Goal: Task Accomplishment & Management: Manage account settings

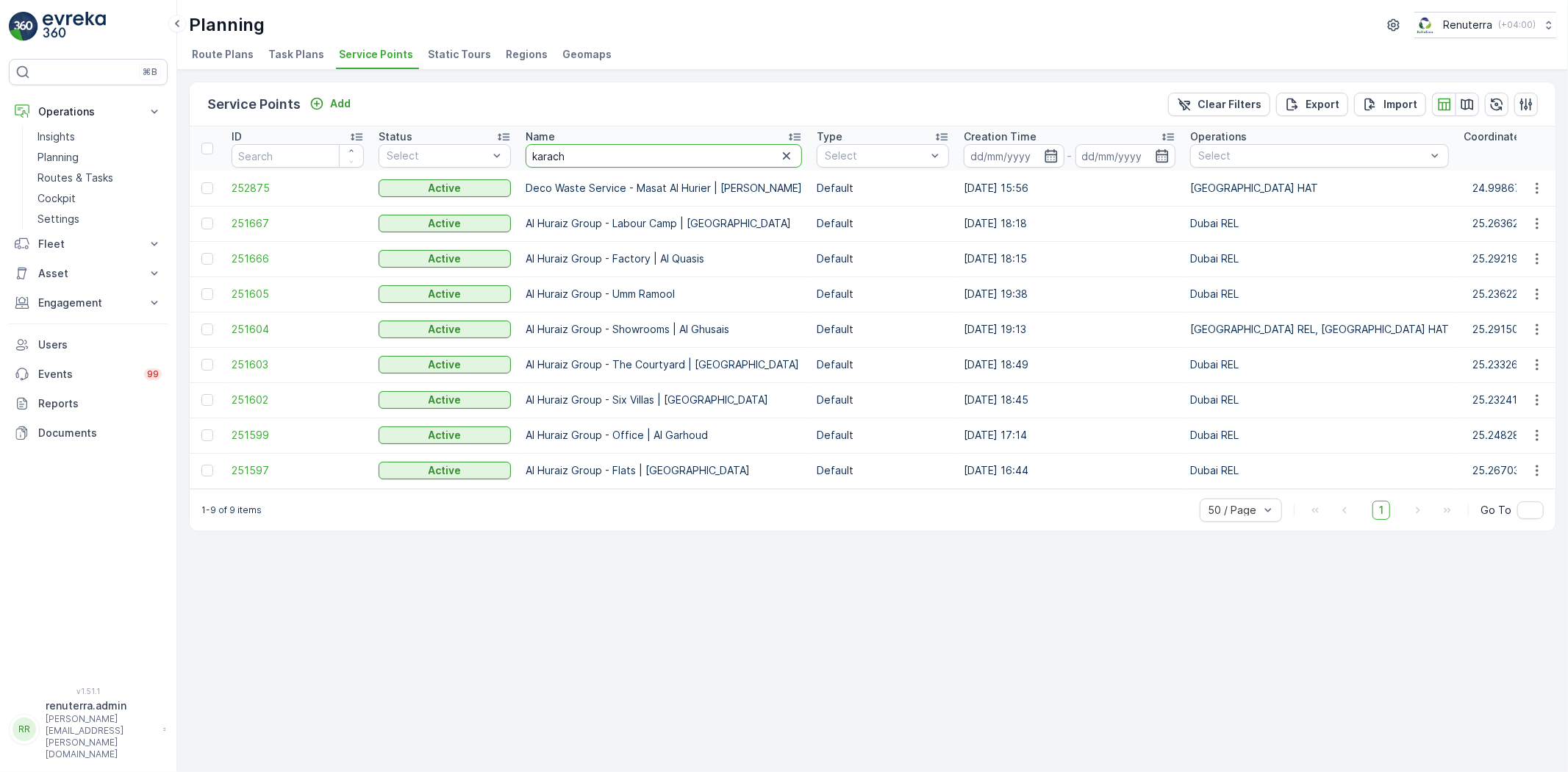
type input "[GEOGRAPHIC_DATA]"
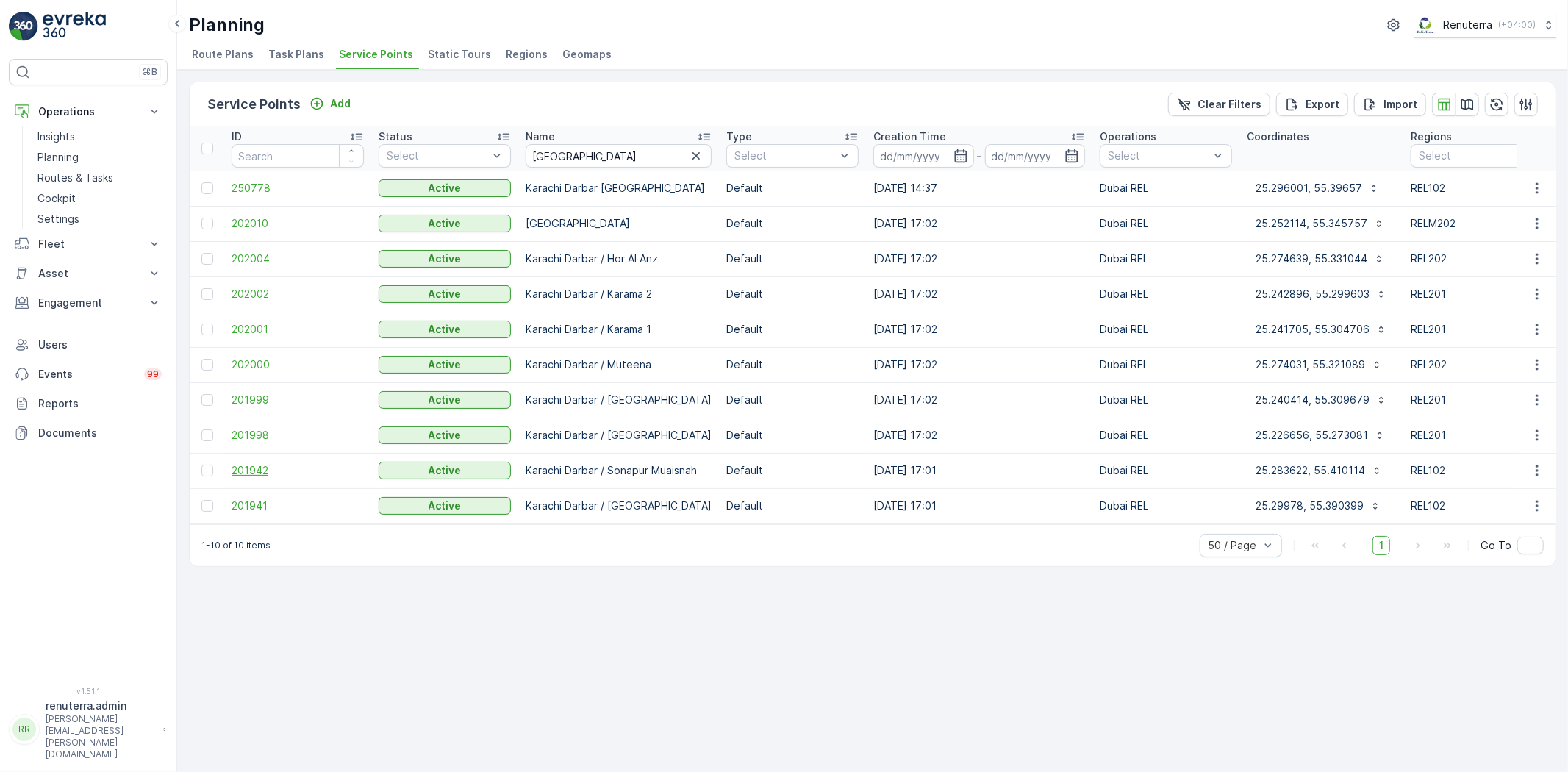
click at [251, 466] on span "201942" at bounding box center [298, 470] width 132 height 15
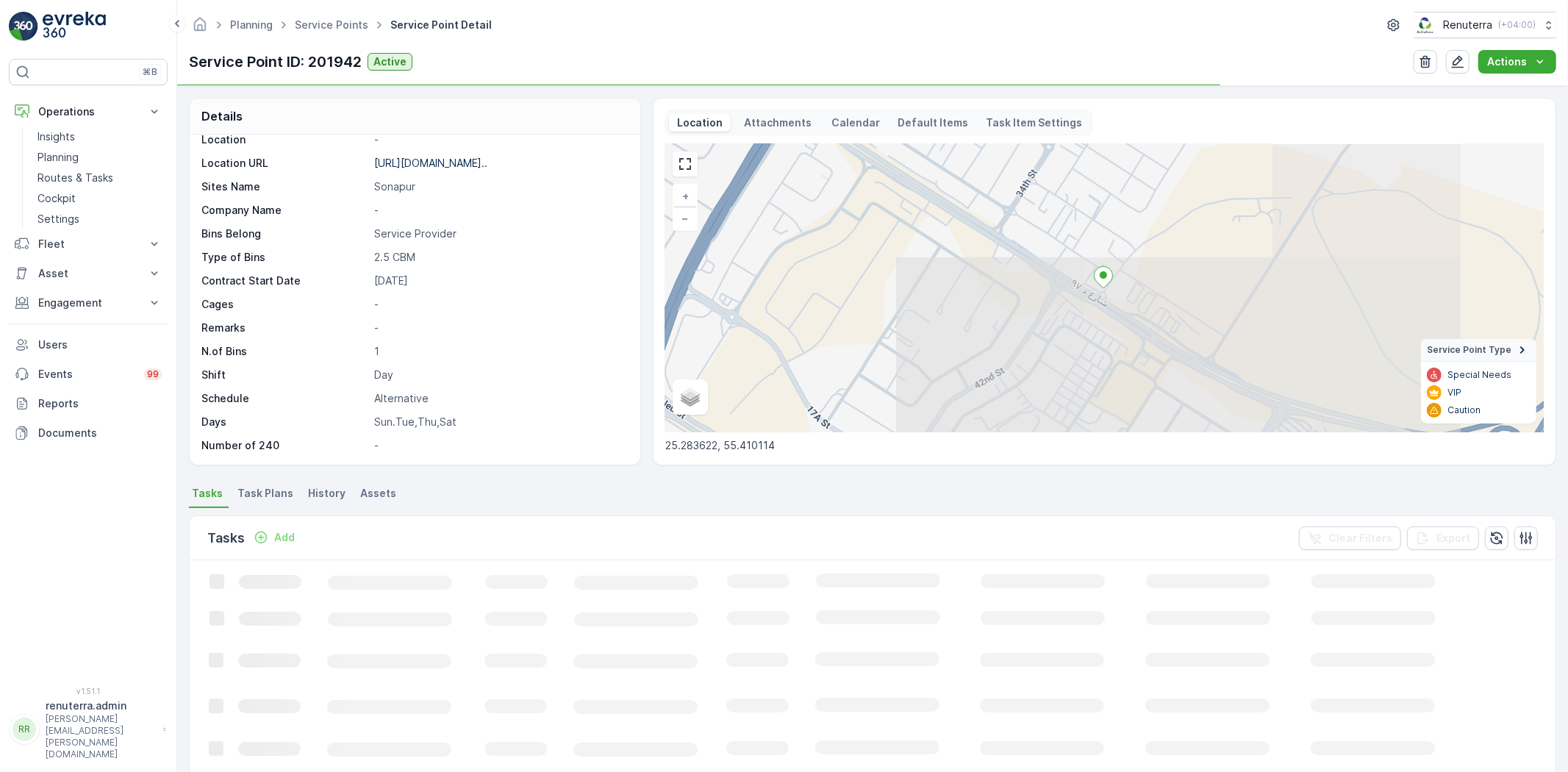
scroll to position [82, 0]
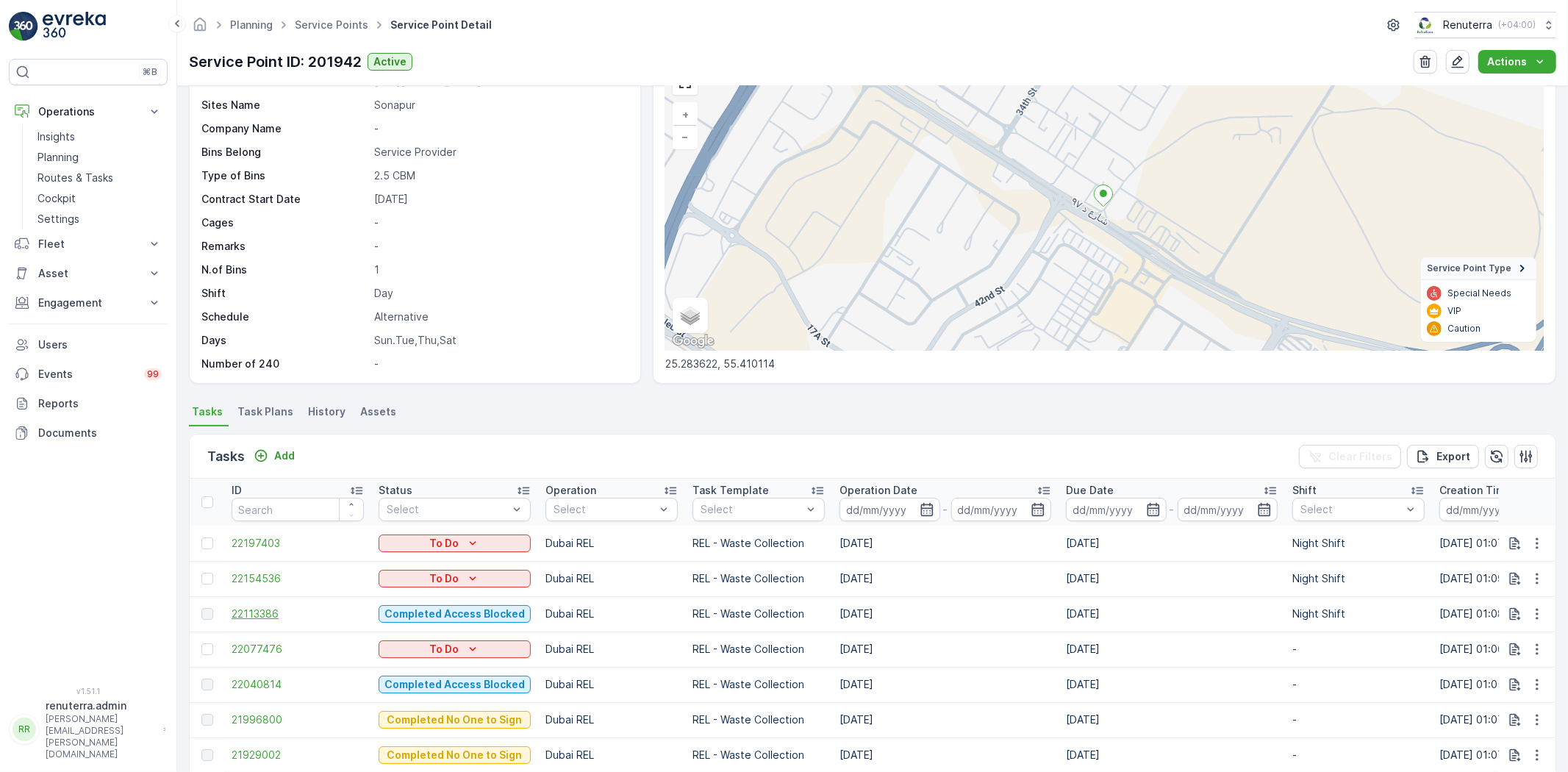
click at [263, 607] on span "22113386" at bounding box center [298, 613] width 132 height 15
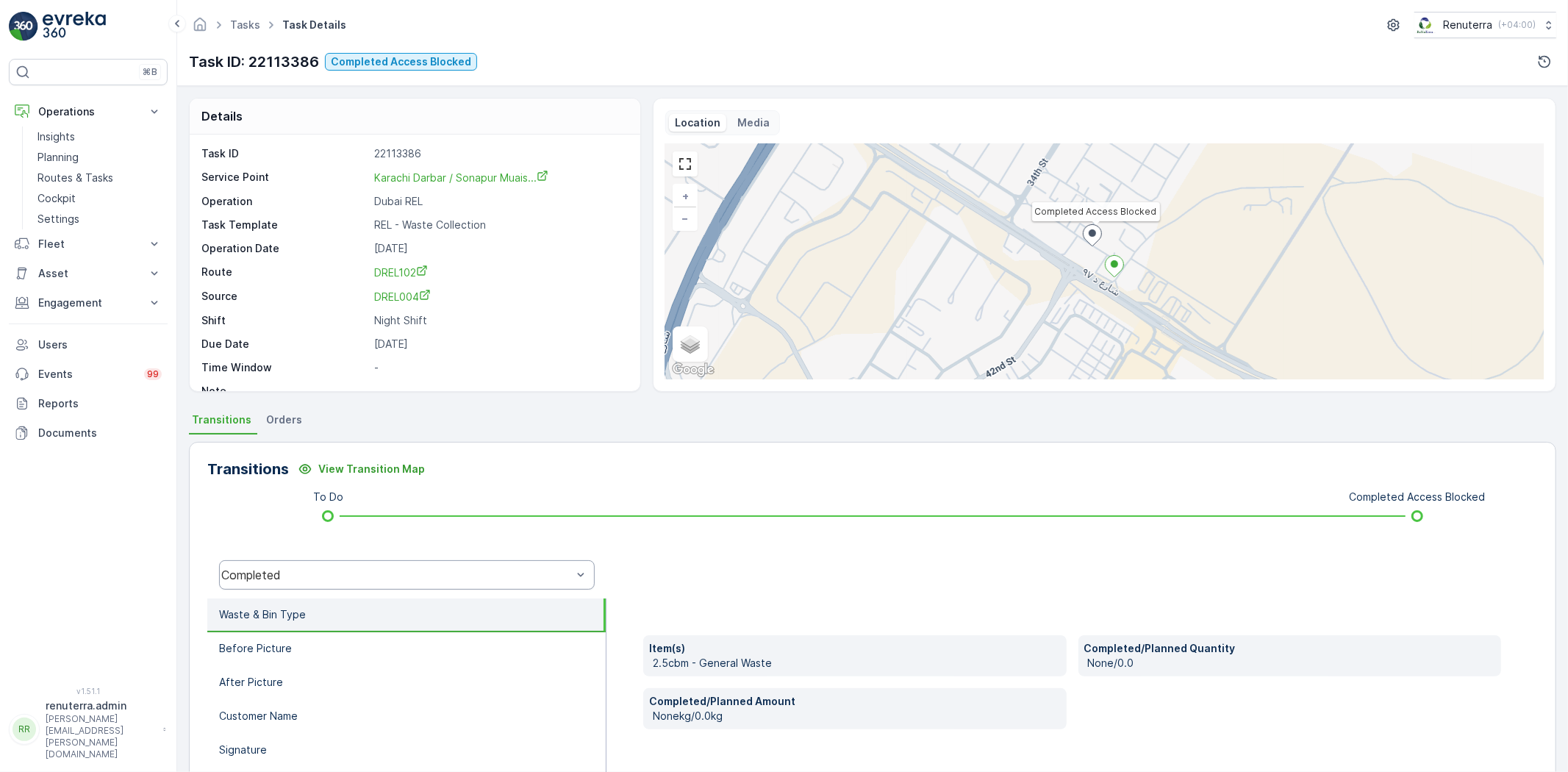
click at [284, 563] on div "Completed" at bounding box center [407, 575] width 376 height 29
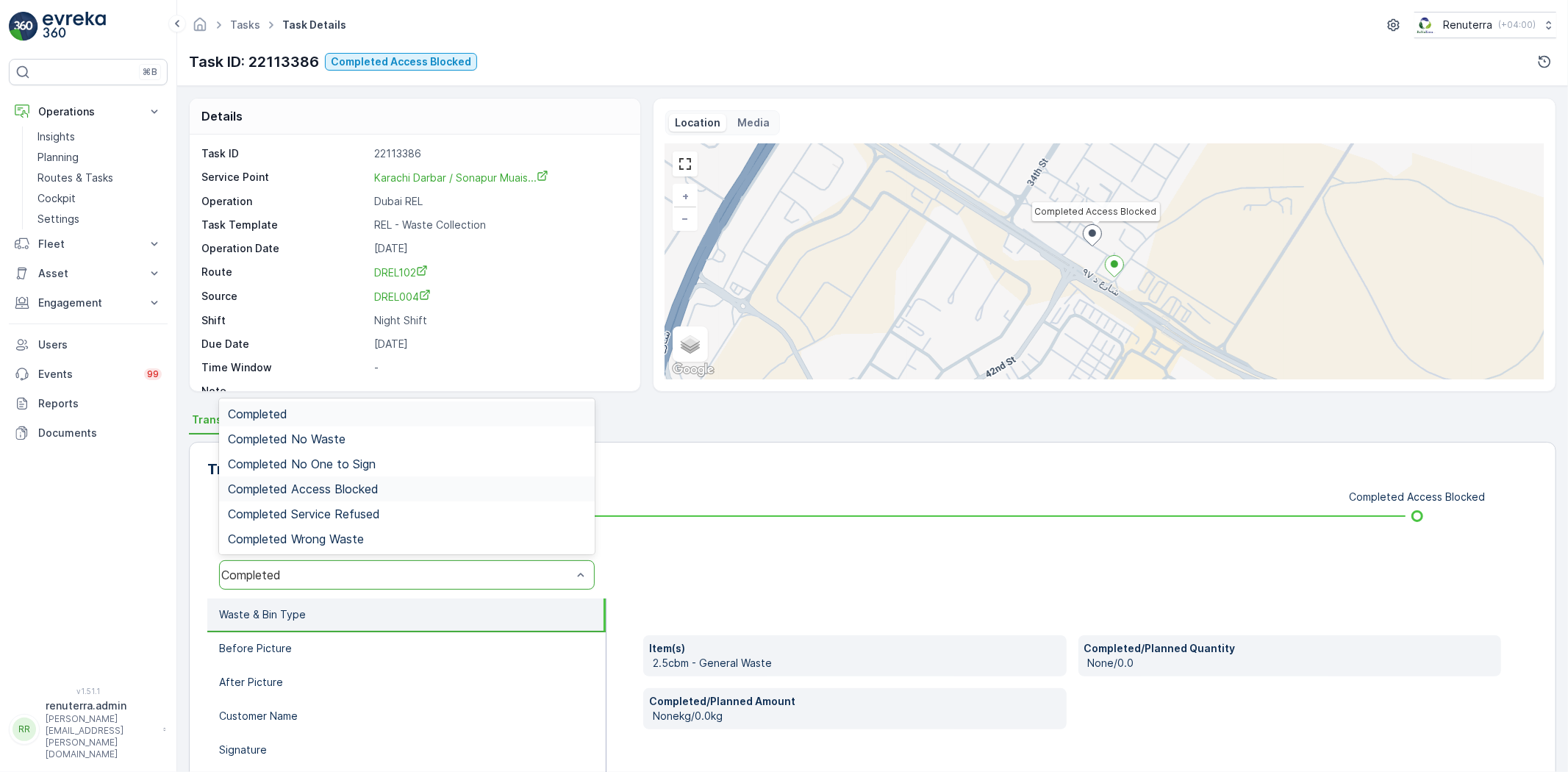
click at [334, 483] on span "Completed Access Blocked" at bounding box center [303, 490] width 151 height 14
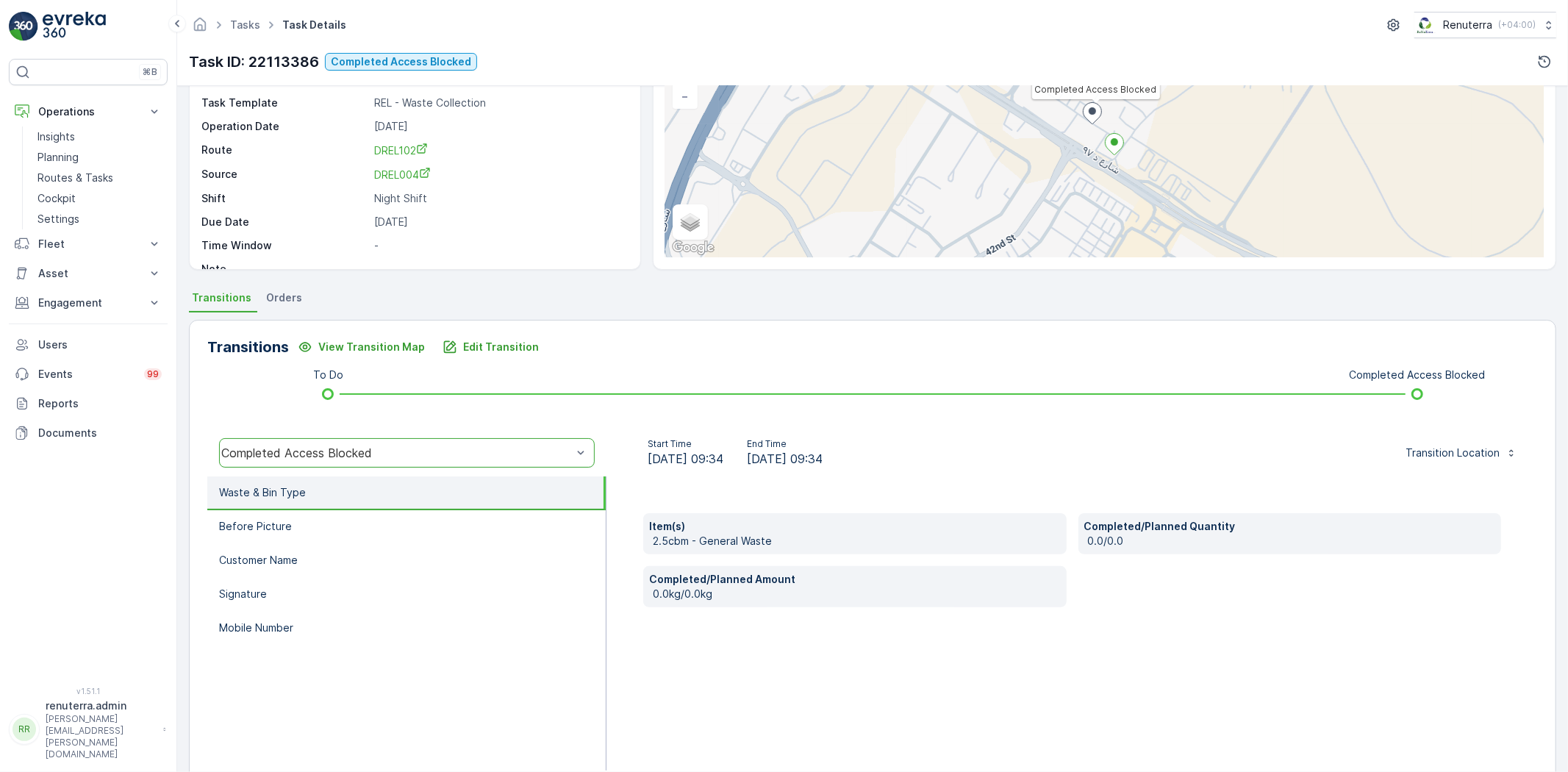
scroll to position [154, 0]
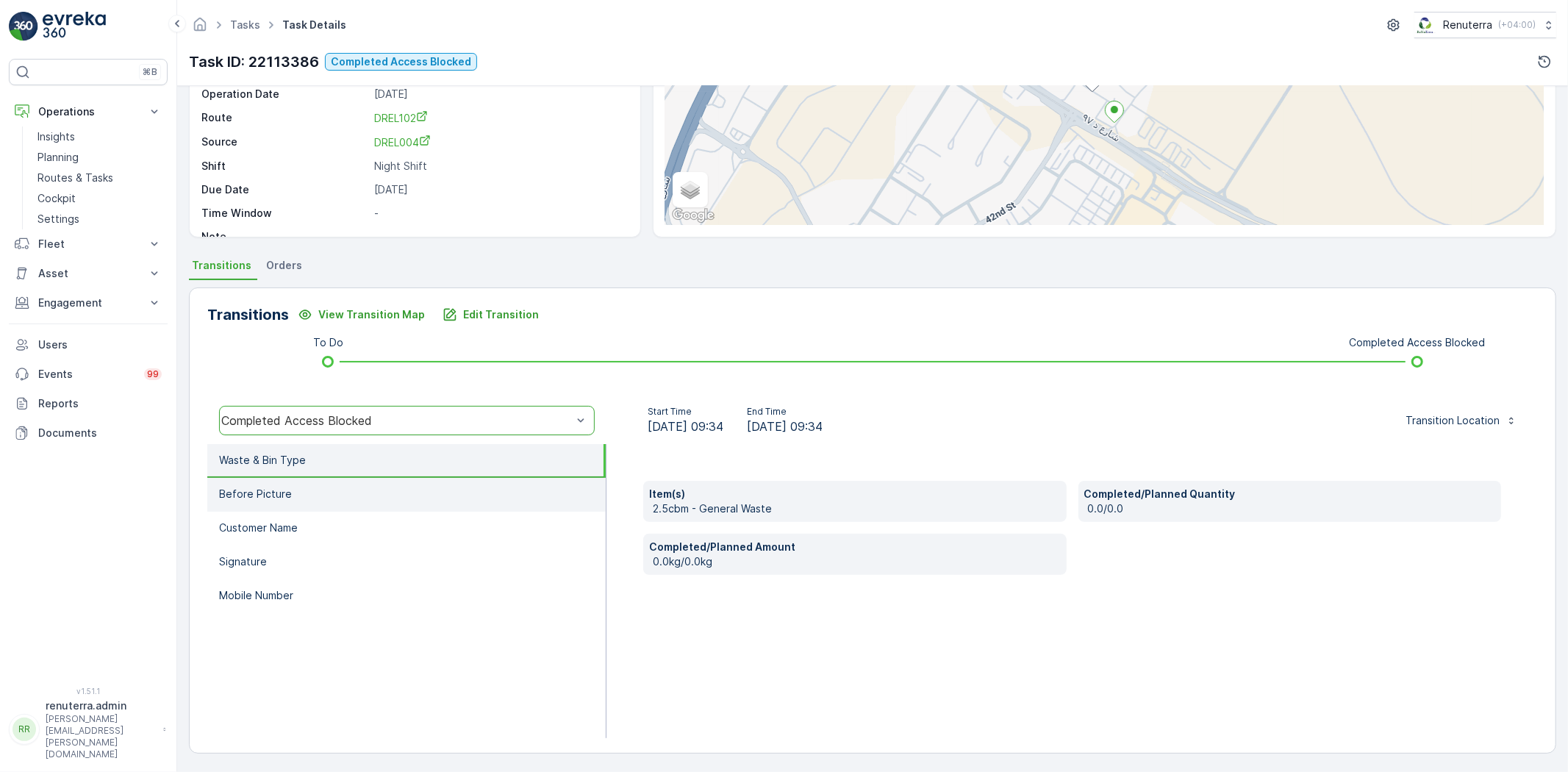
click at [275, 496] on p "Before Picture" at bounding box center [255, 494] width 72 height 15
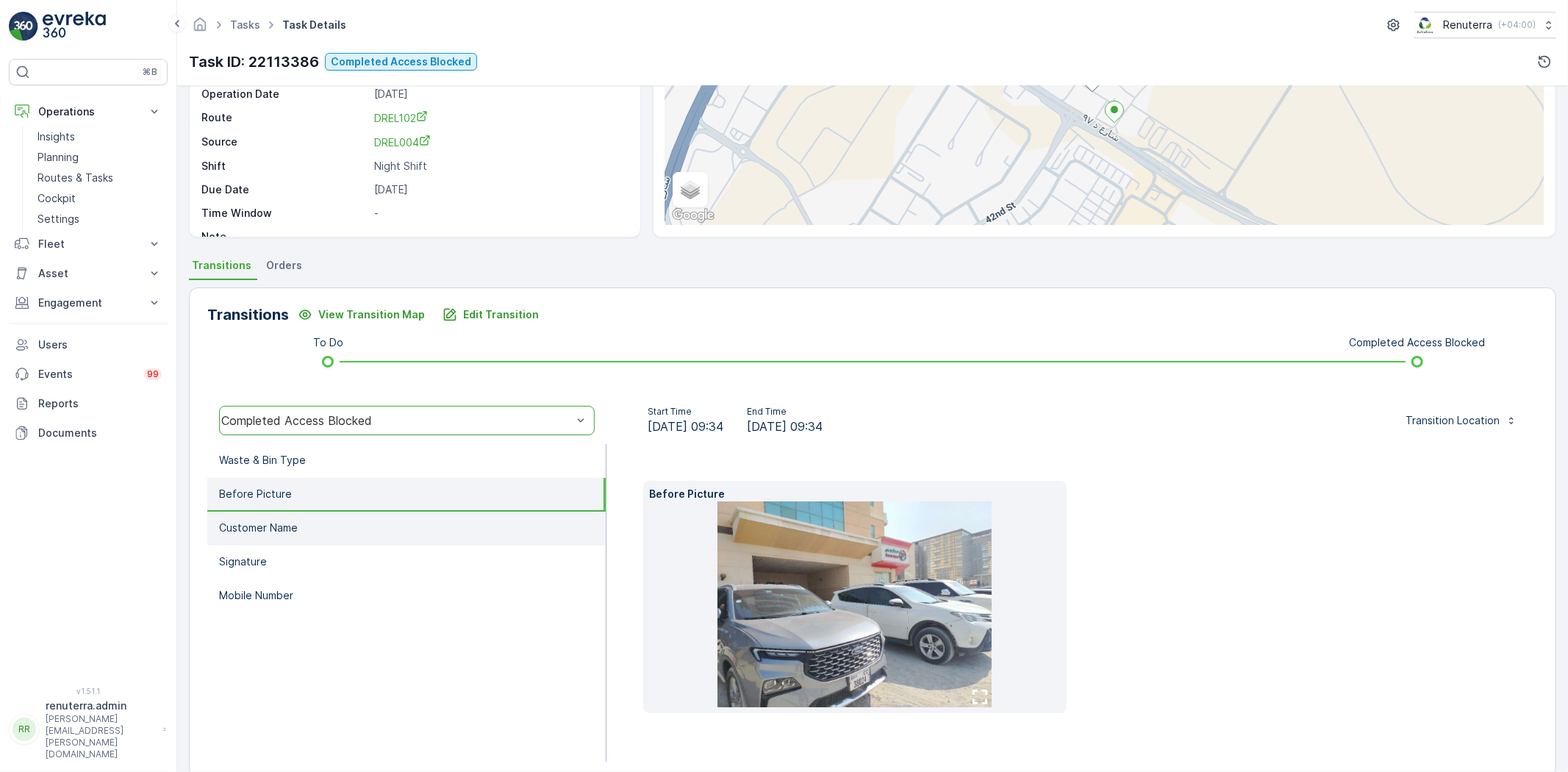
click at [291, 528] on p "Customer Name" at bounding box center [258, 527] width 78 height 15
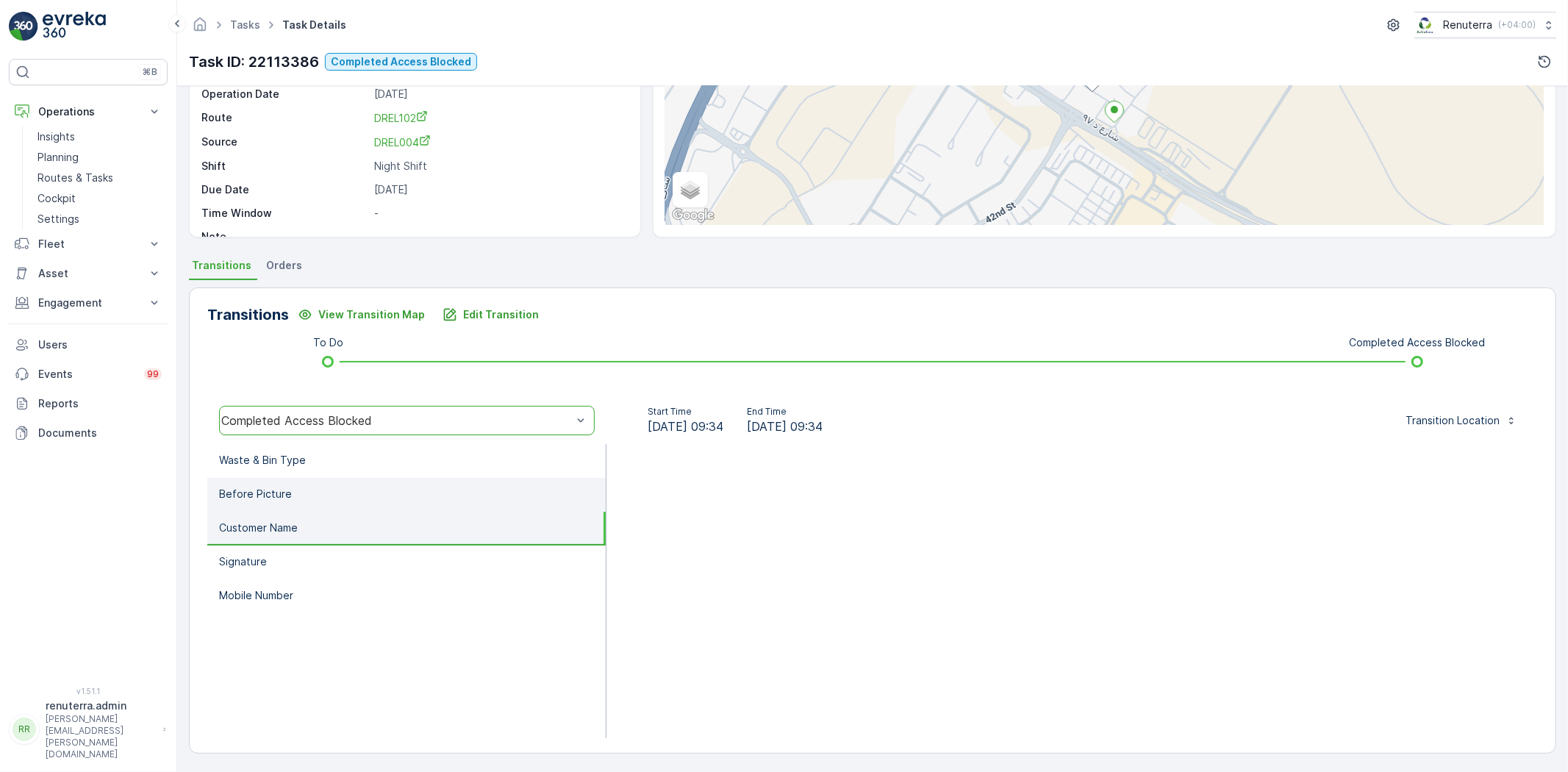
click at [296, 489] on li "Before Picture" at bounding box center [406, 495] width 398 height 34
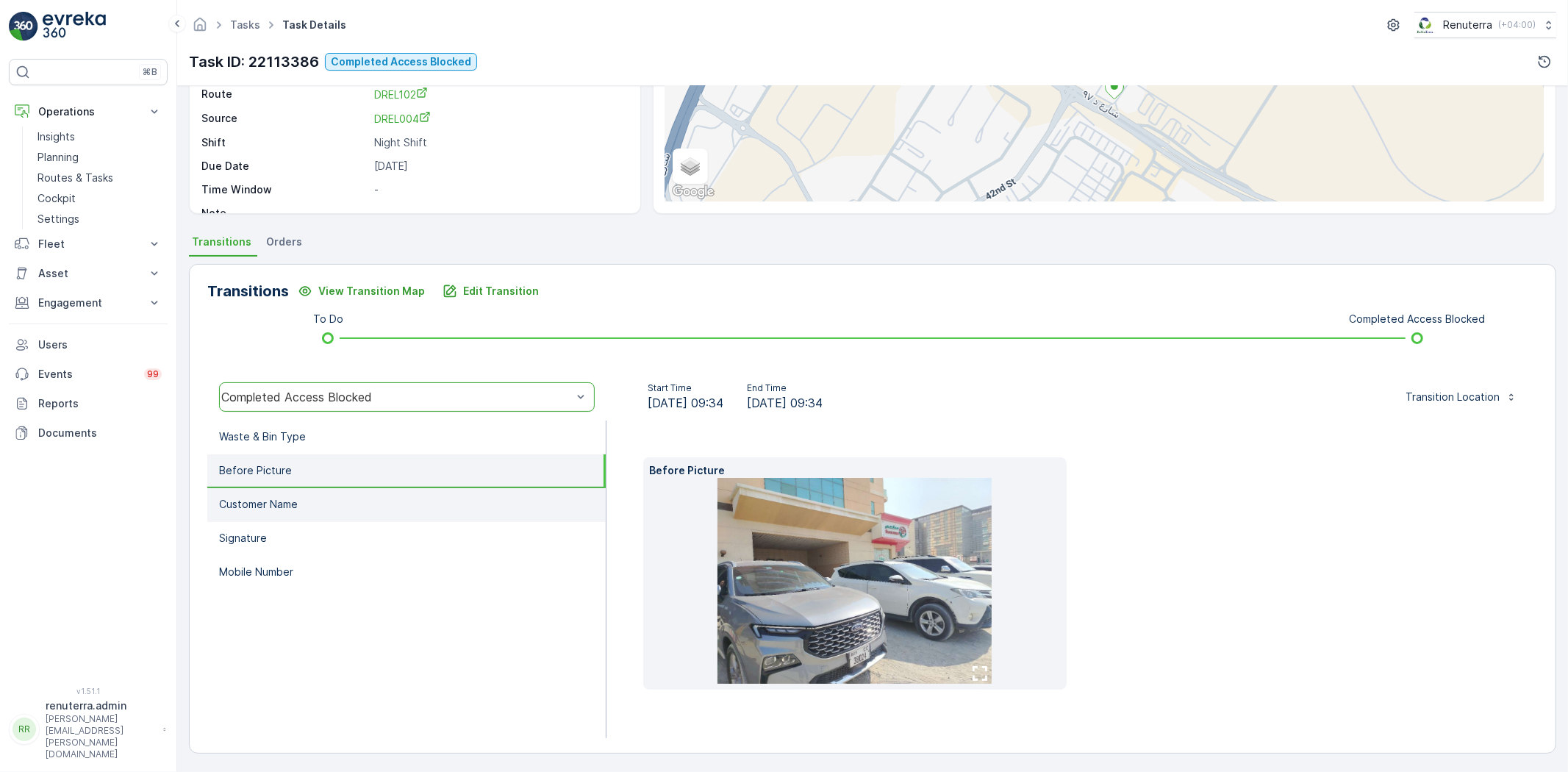
click at [280, 502] on p "Customer Name" at bounding box center [258, 504] width 78 height 15
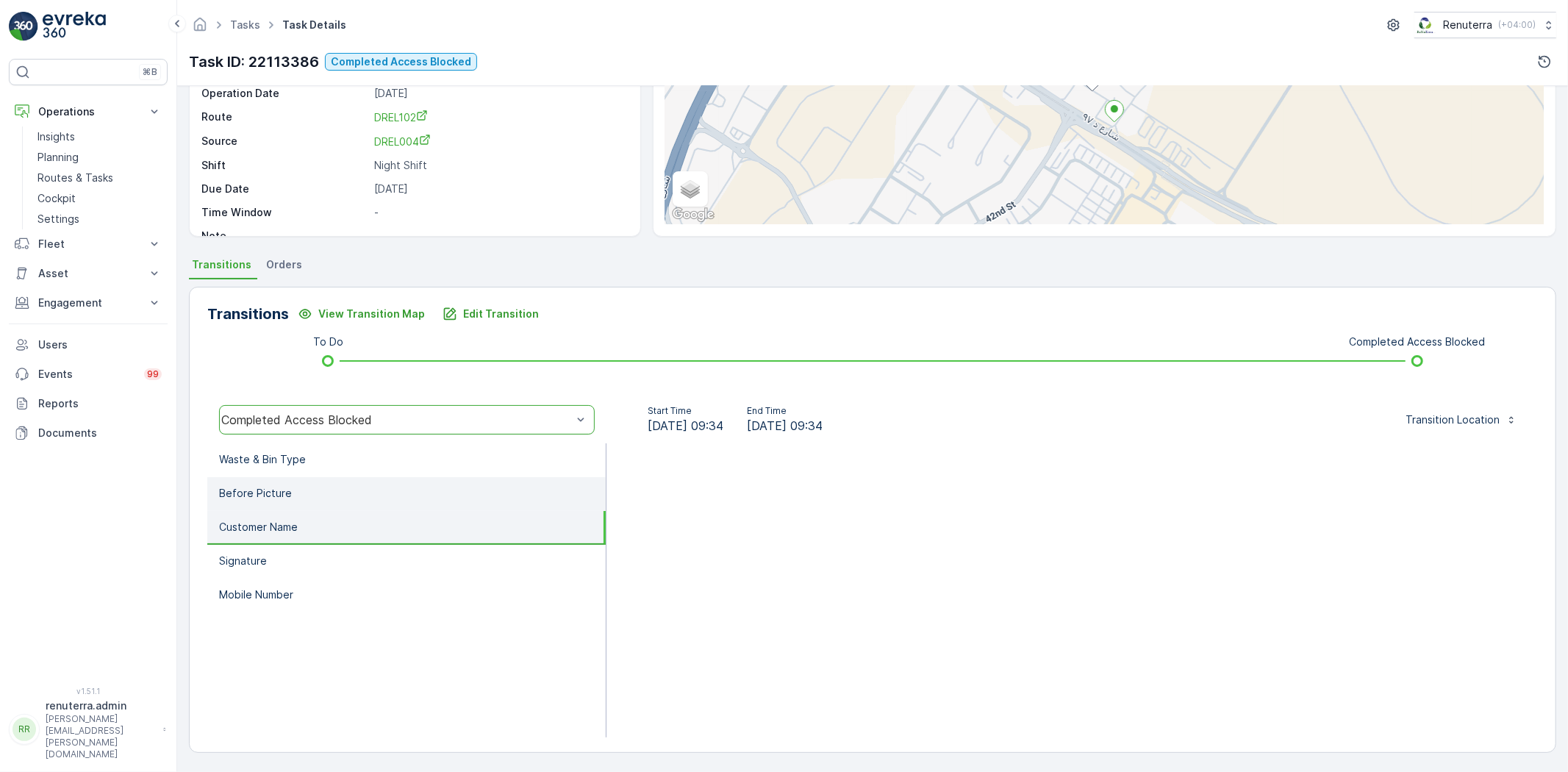
click at [275, 494] on p "Before Picture" at bounding box center [255, 493] width 72 height 15
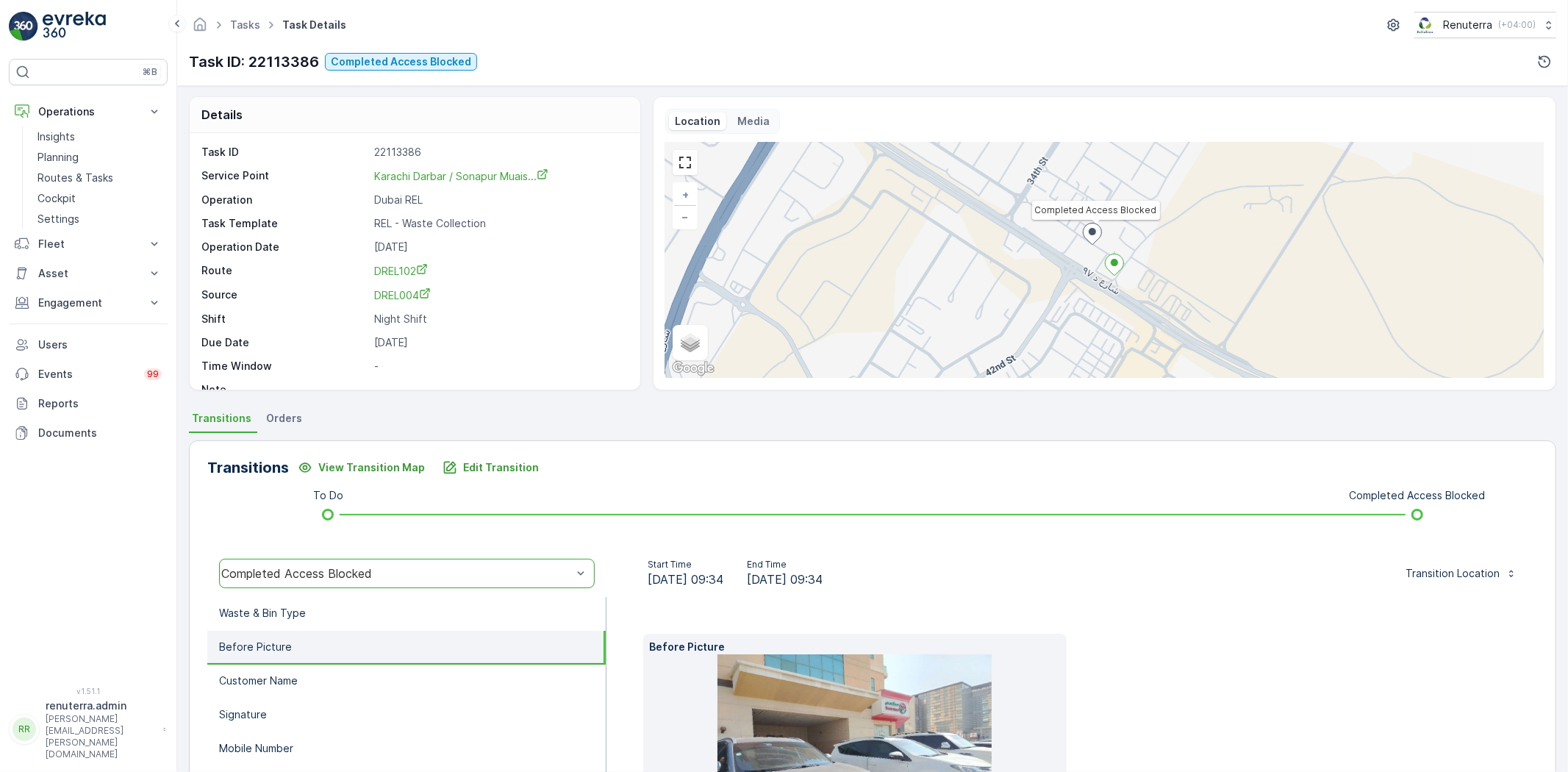
scroll to position [0, 0]
drag, startPoint x: 355, startPoint y: 171, endPoint x: 570, endPoint y: 170, distance: 215.0
click at [570, 170] on div "Service Point [GEOGRAPHIC_DATA] Darbar / [GEOGRAPHIC_DATA] Muais..." at bounding box center [413, 177] width 424 height 15
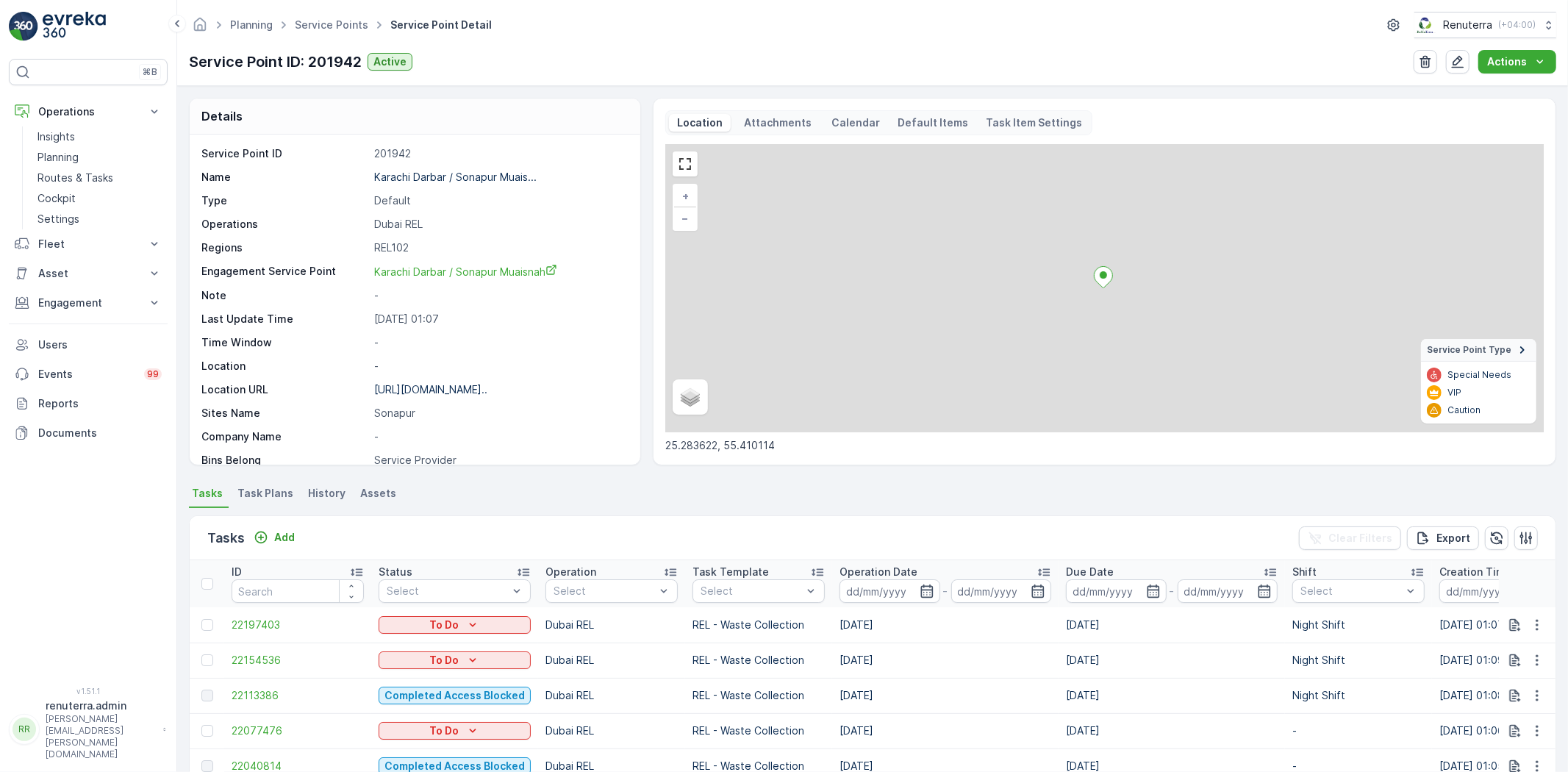
click at [437, 178] on p "Karachi Darbar / Sonapur Muais..." at bounding box center [455, 177] width 163 height 13
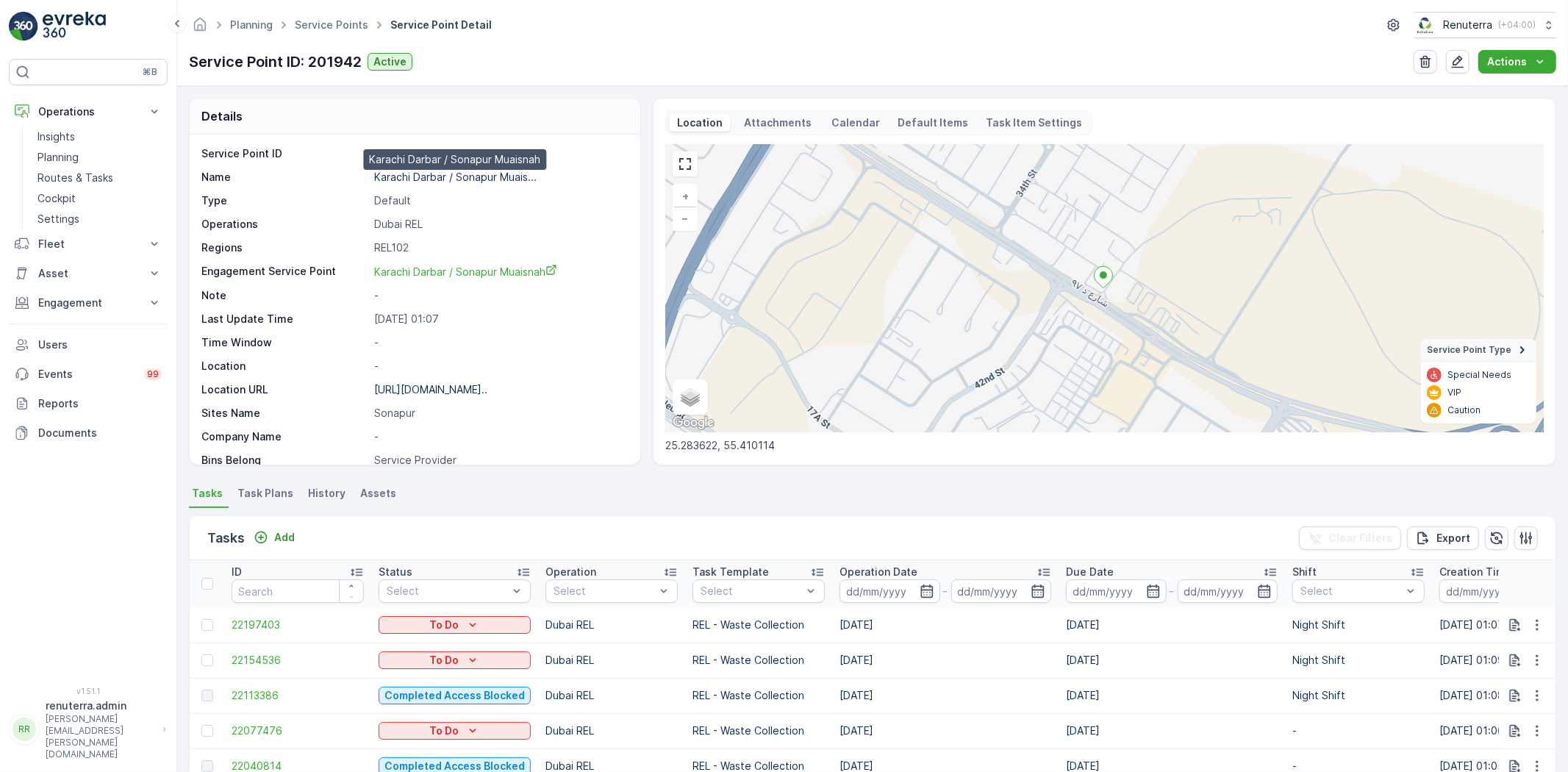
click at [426, 175] on p "Karachi Darbar / Sonapur Muais..." at bounding box center [455, 177] width 163 height 13
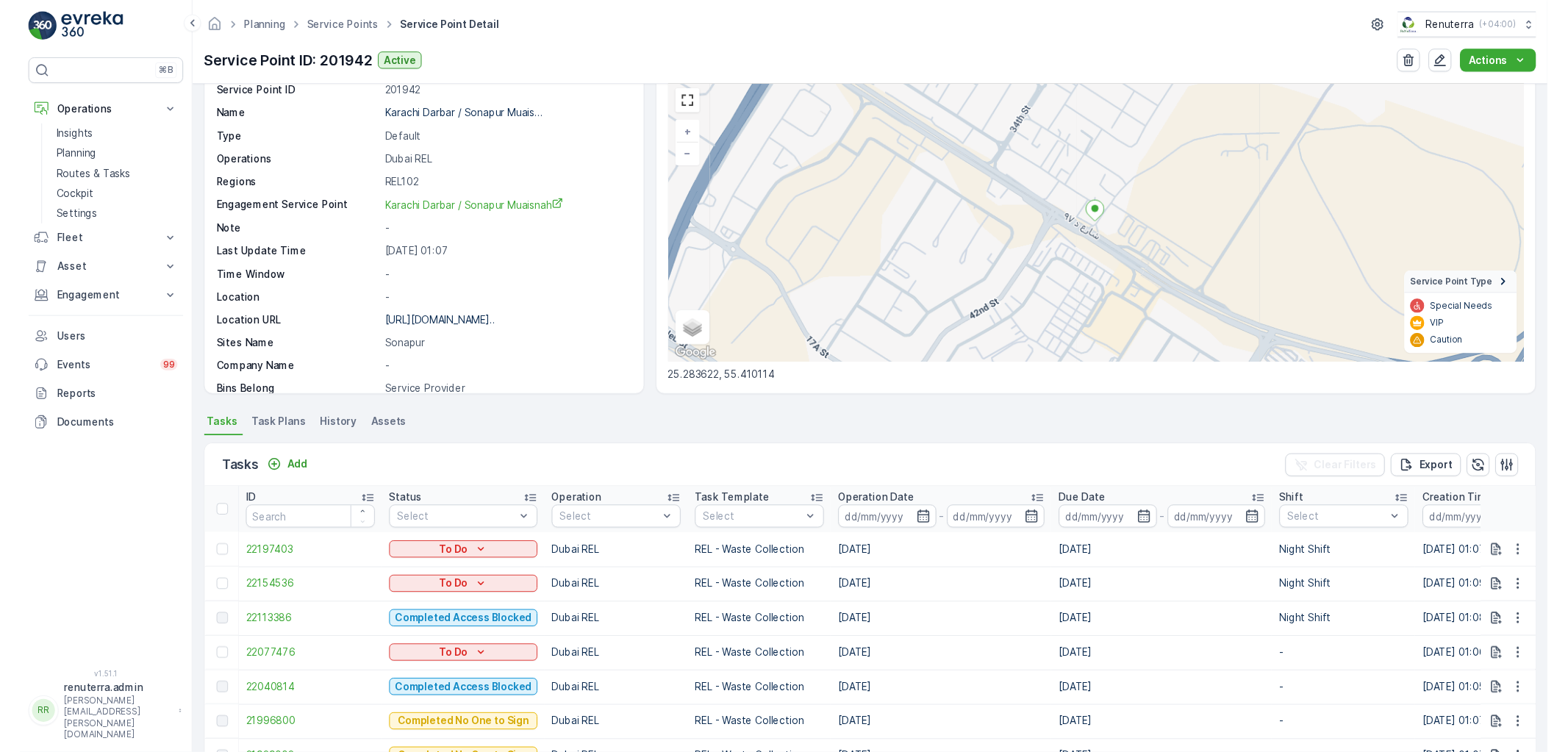
scroll to position [82, 0]
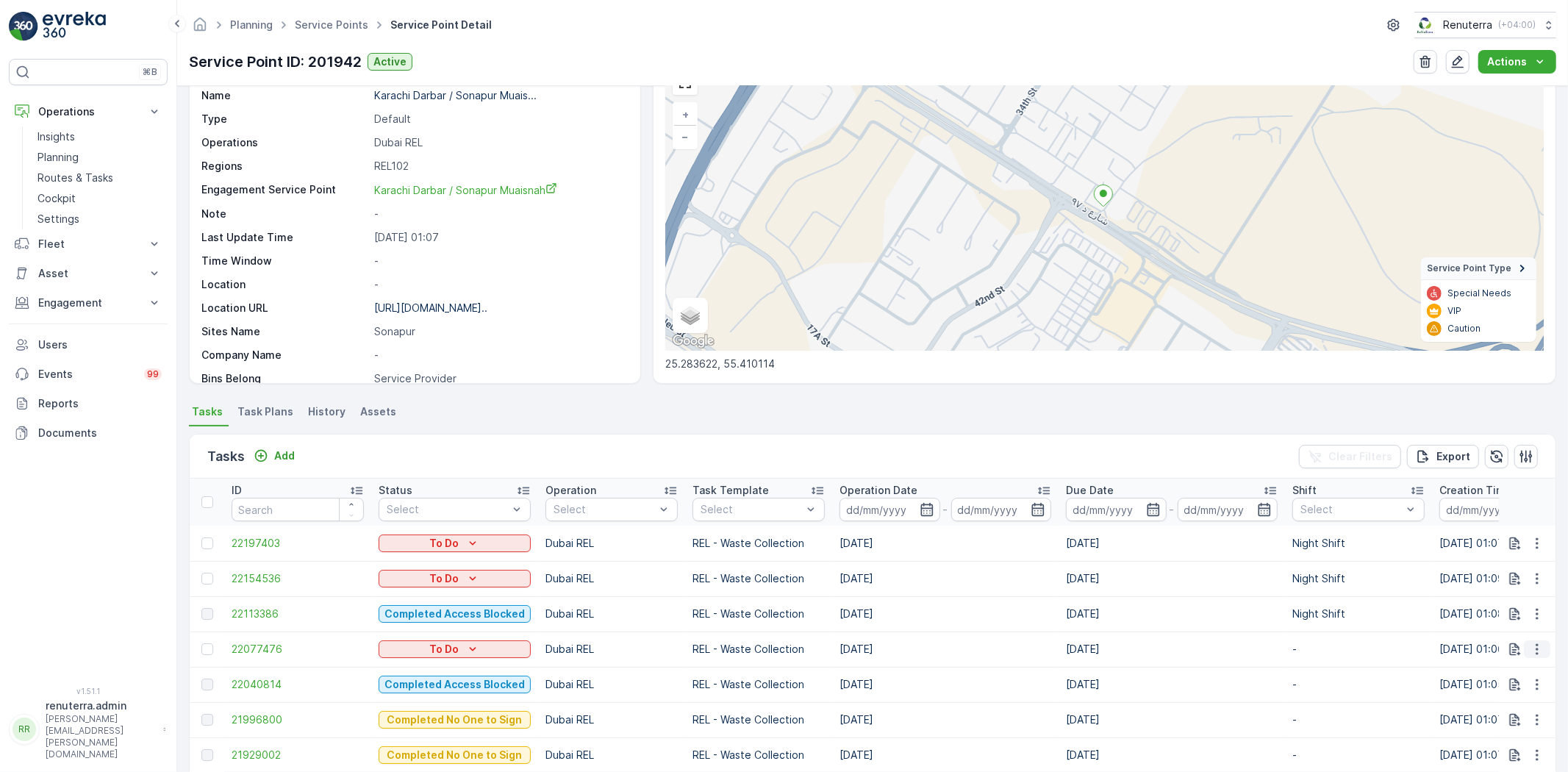
click at [1530, 647] on icon "button" at bounding box center [1536, 649] width 14 height 15
click at [1478, 578] on span "Change Route" at bounding box center [1499, 578] width 72 height 15
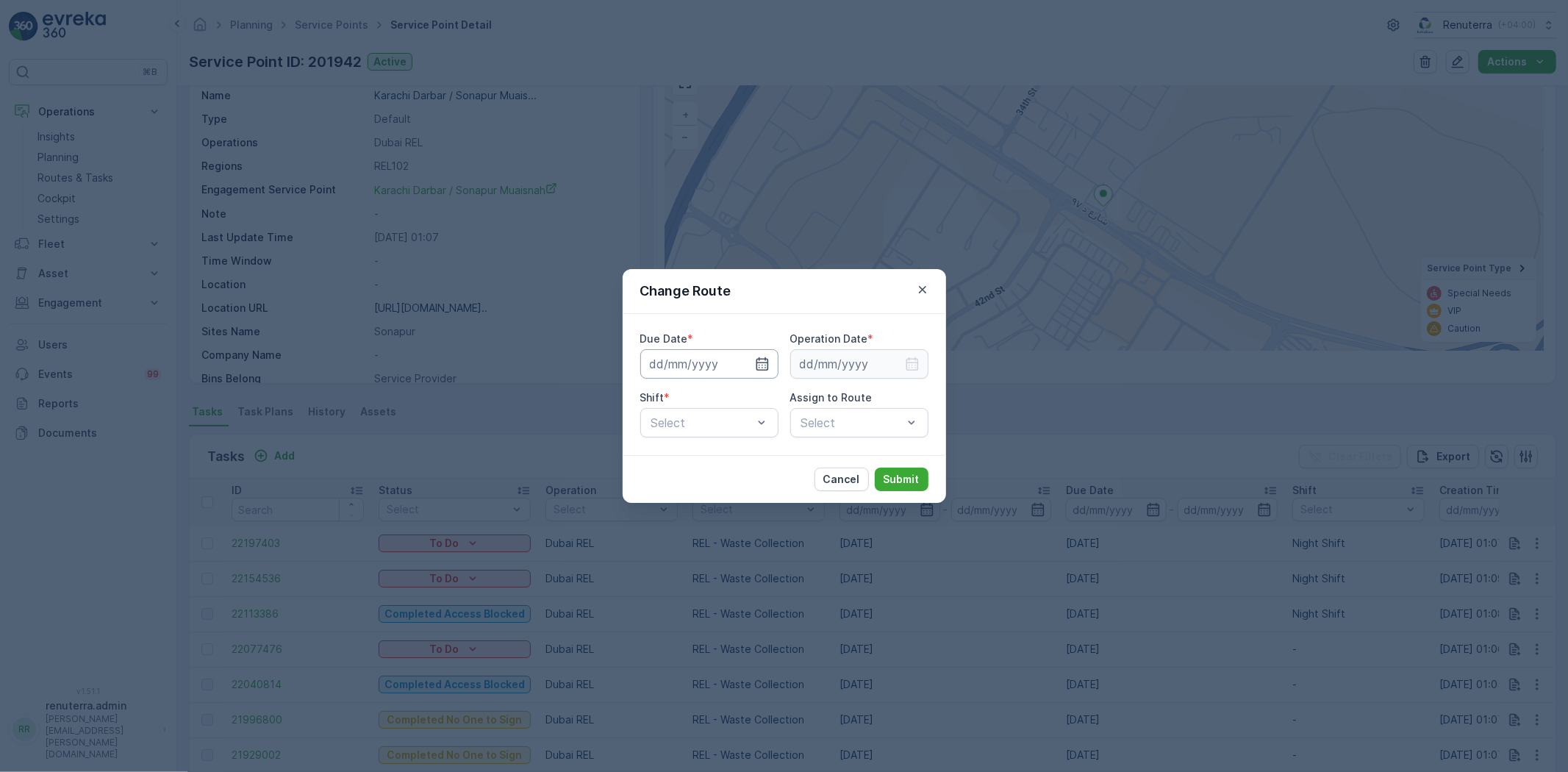
type input "[DATE]"
click at [757, 357] on icon "button" at bounding box center [761, 363] width 14 height 15
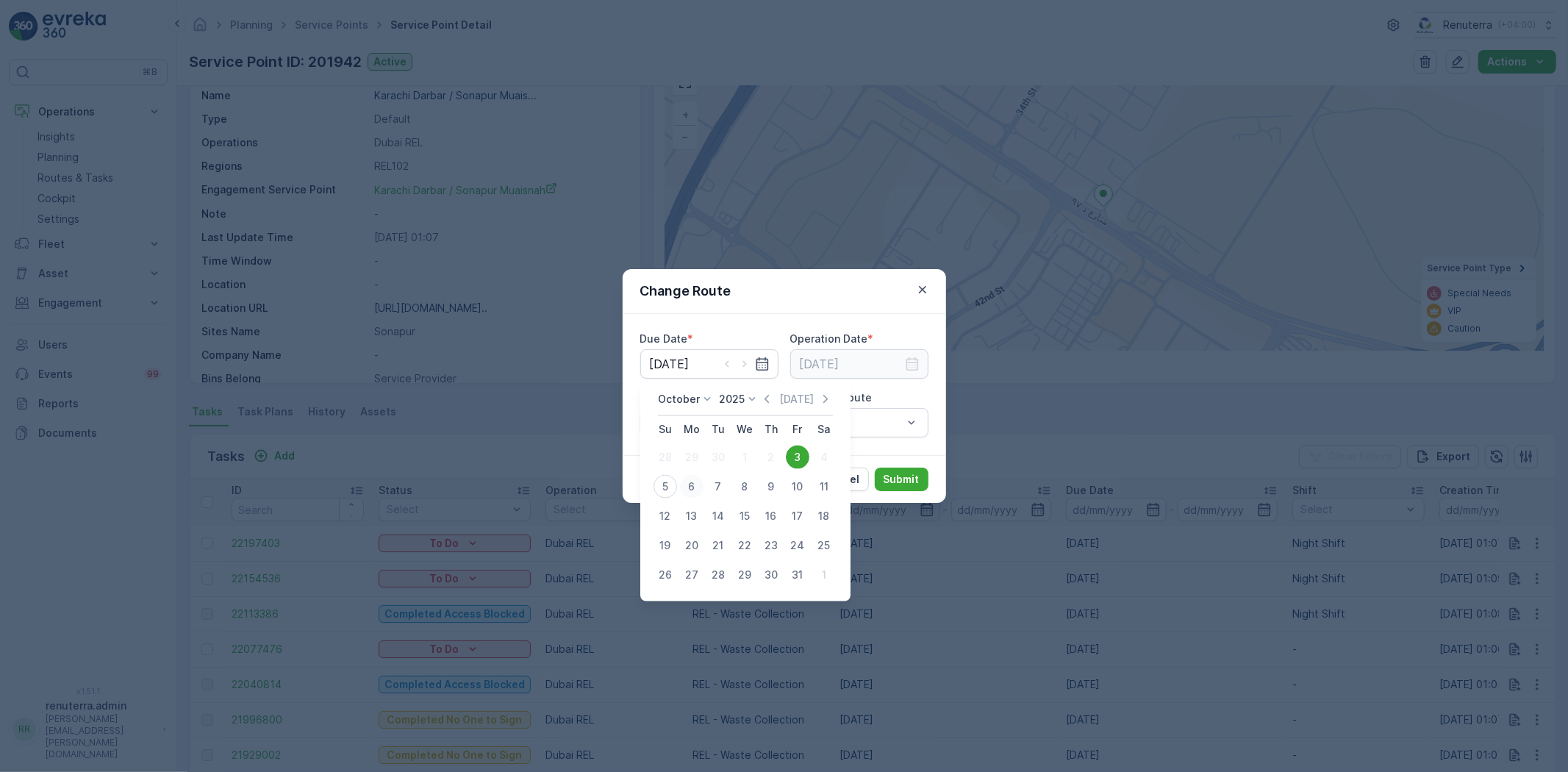
click at [692, 481] on div "6" at bounding box center [691, 487] width 24 height 24
type input "[DATE]"
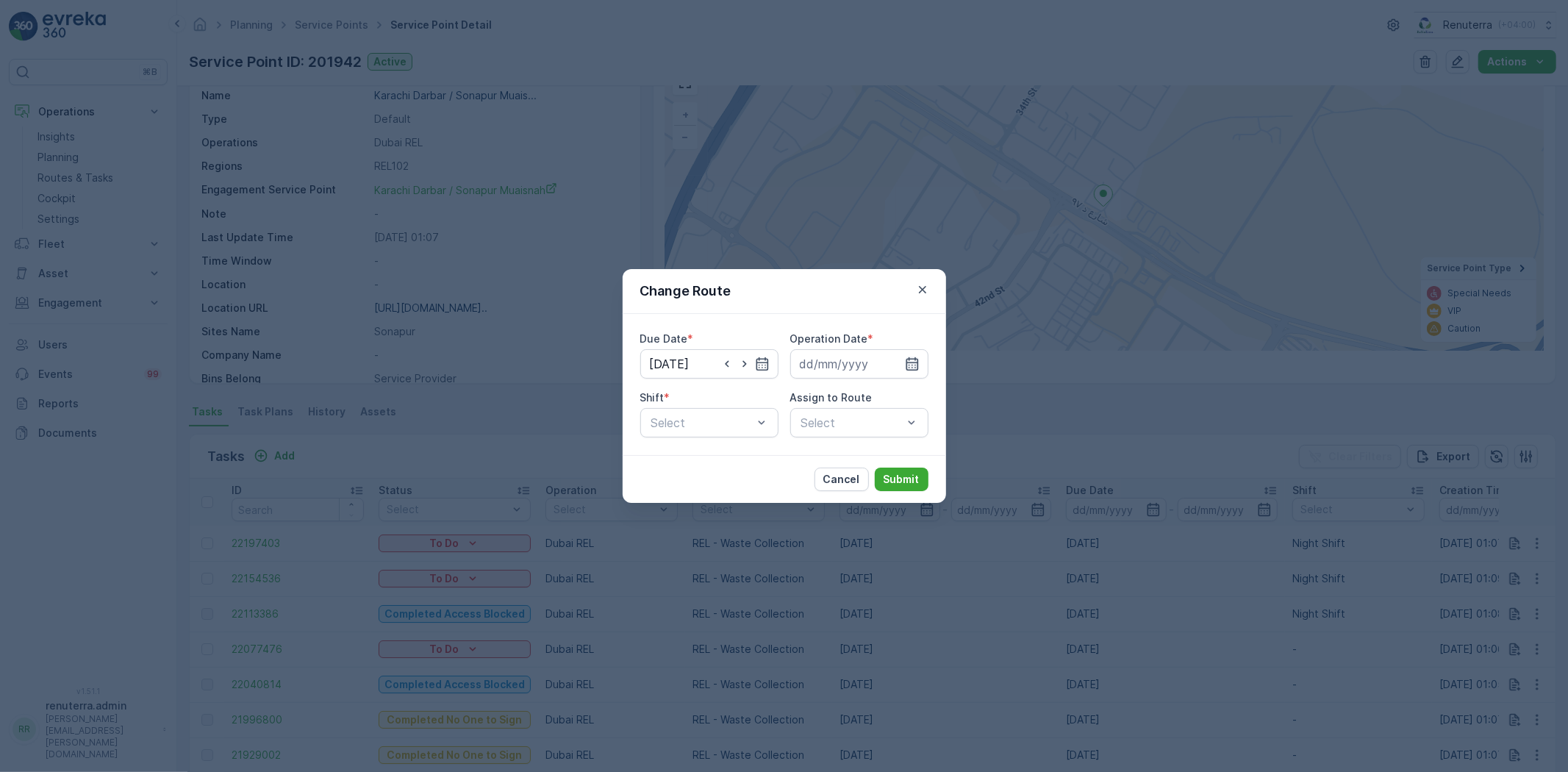
click at [909, 368] on icon "button" at bounding box center [911, 364] width 13 height 14
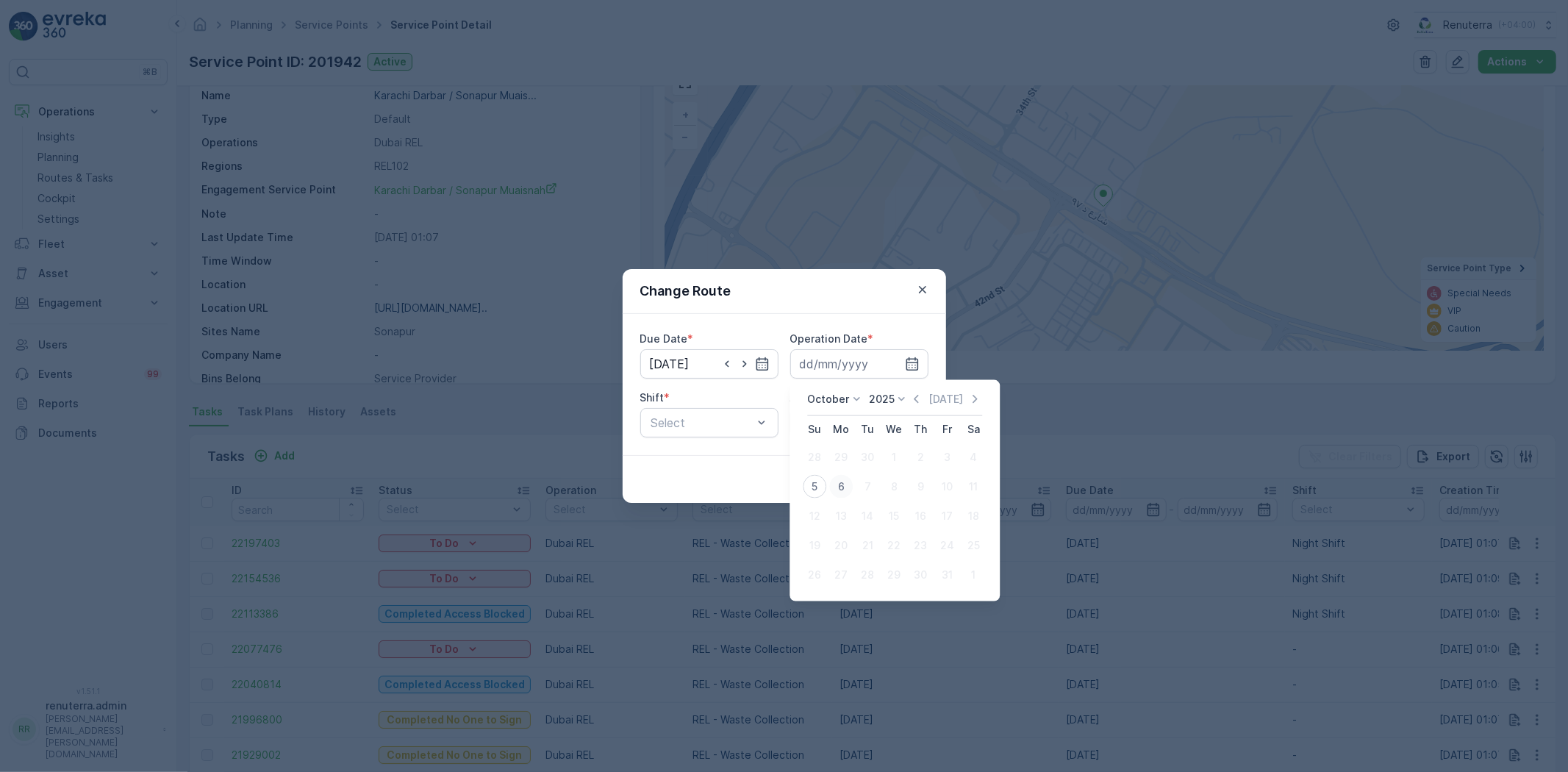
click at [839, 482] on div "6" at bounding box center [841, 487] width 24 height 24
type input "[DATE]"
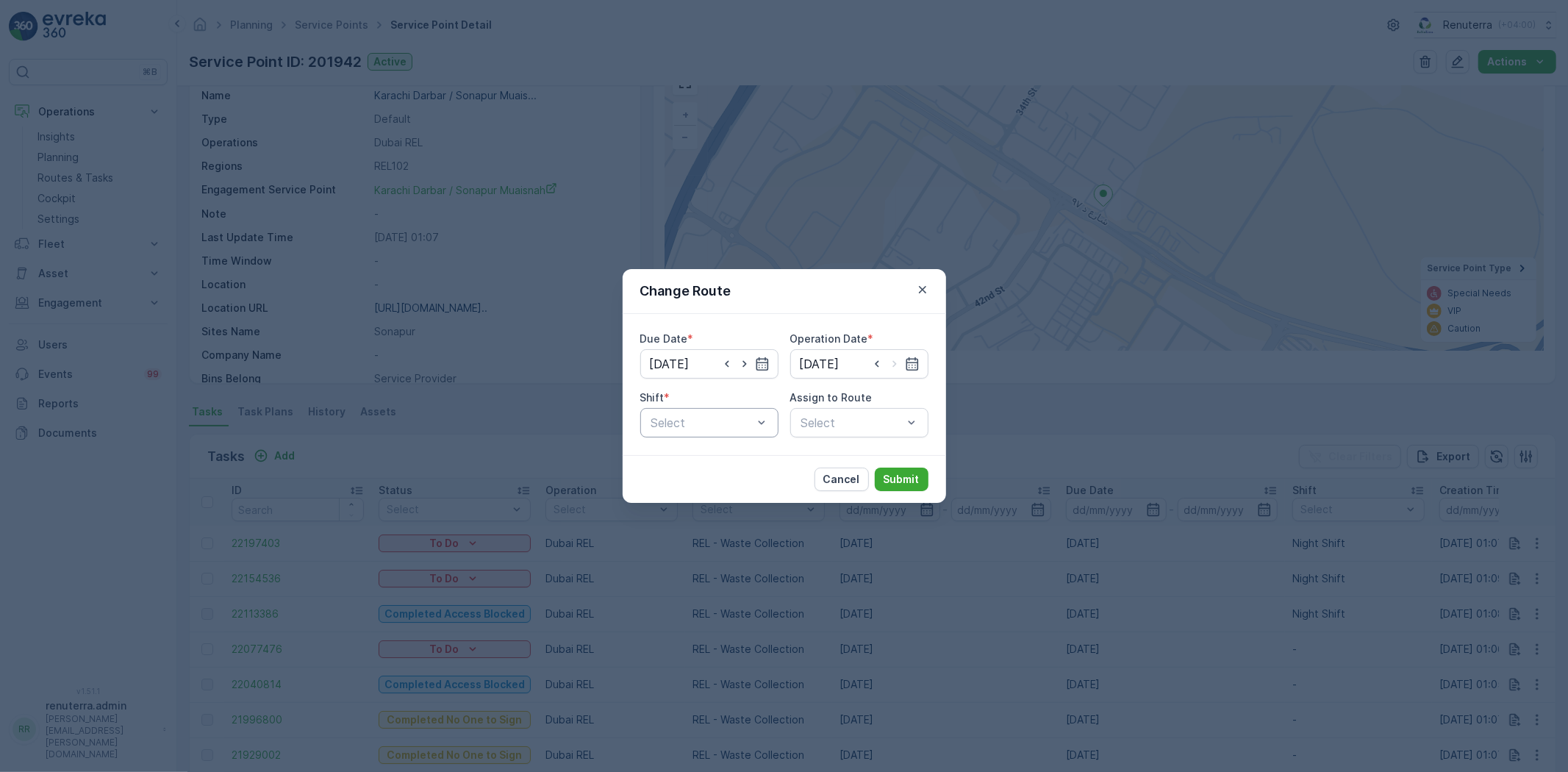
click at [691, 413] on div "Select" at bounding box center [709, 422] width 138 height 29
click at [687, 458] on span "Day Shift" at bounding box center [674, 459] width 52 height 14
click at [840, 420] on div "Select" at bounding box center [859, 422] width 138 height 29
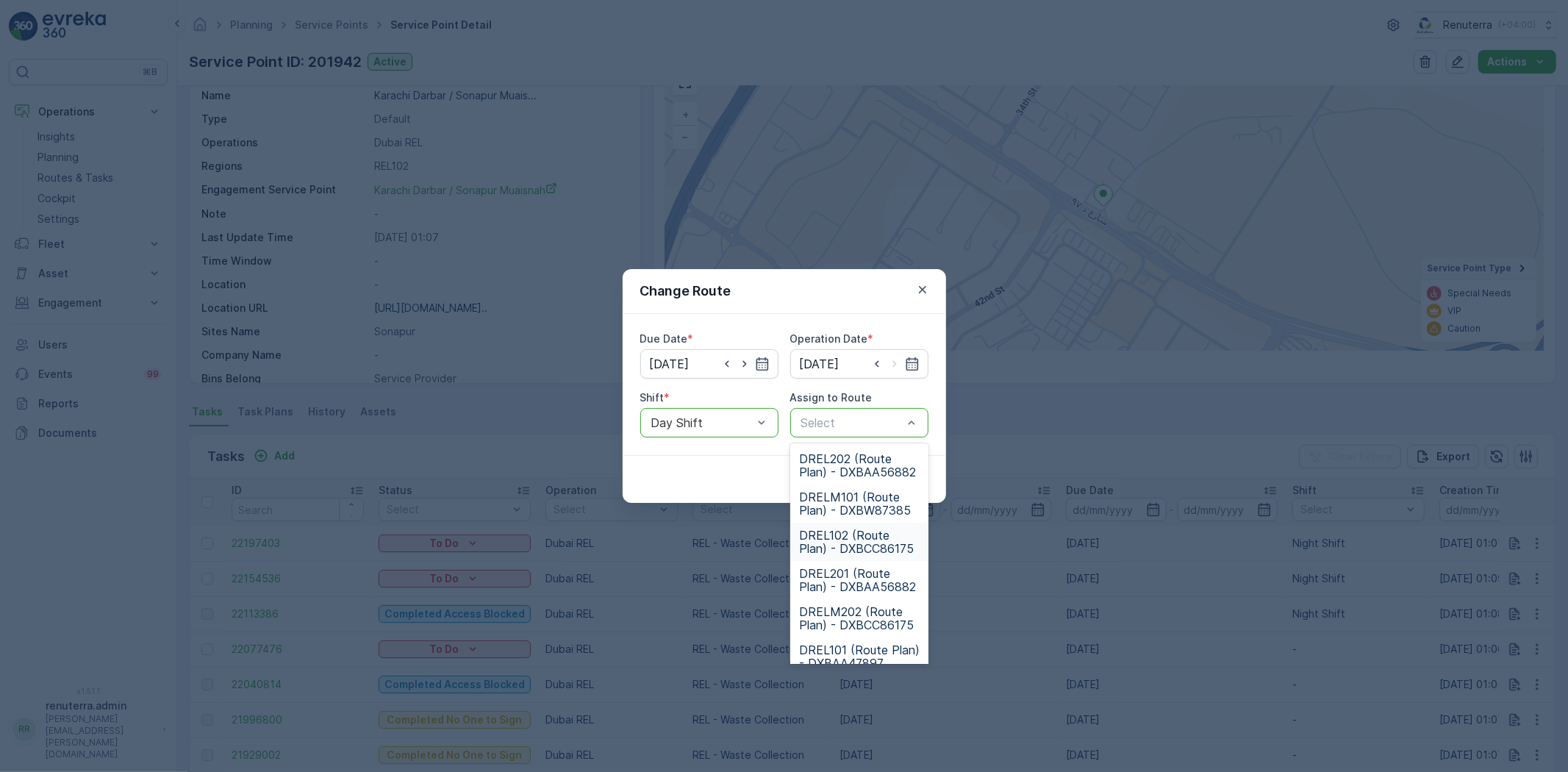
click at [836, 533] on span "DREL102 (Route Plan) - DXBCC86175" at bounding box center [859, 542] width 120 height 26
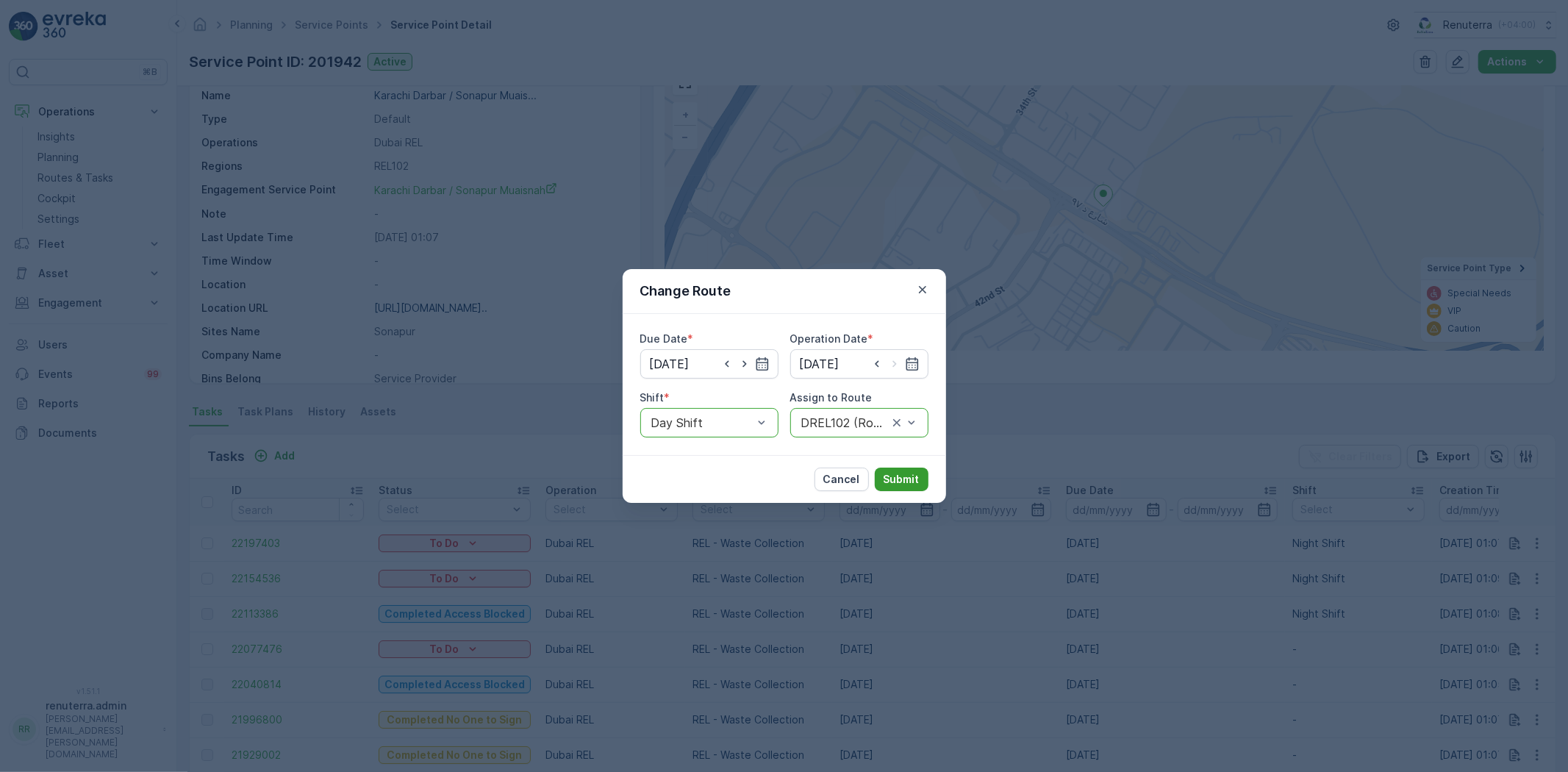
click at [906, 473] on p "Submit" at bounding box center [901, 479] width 36 height 15
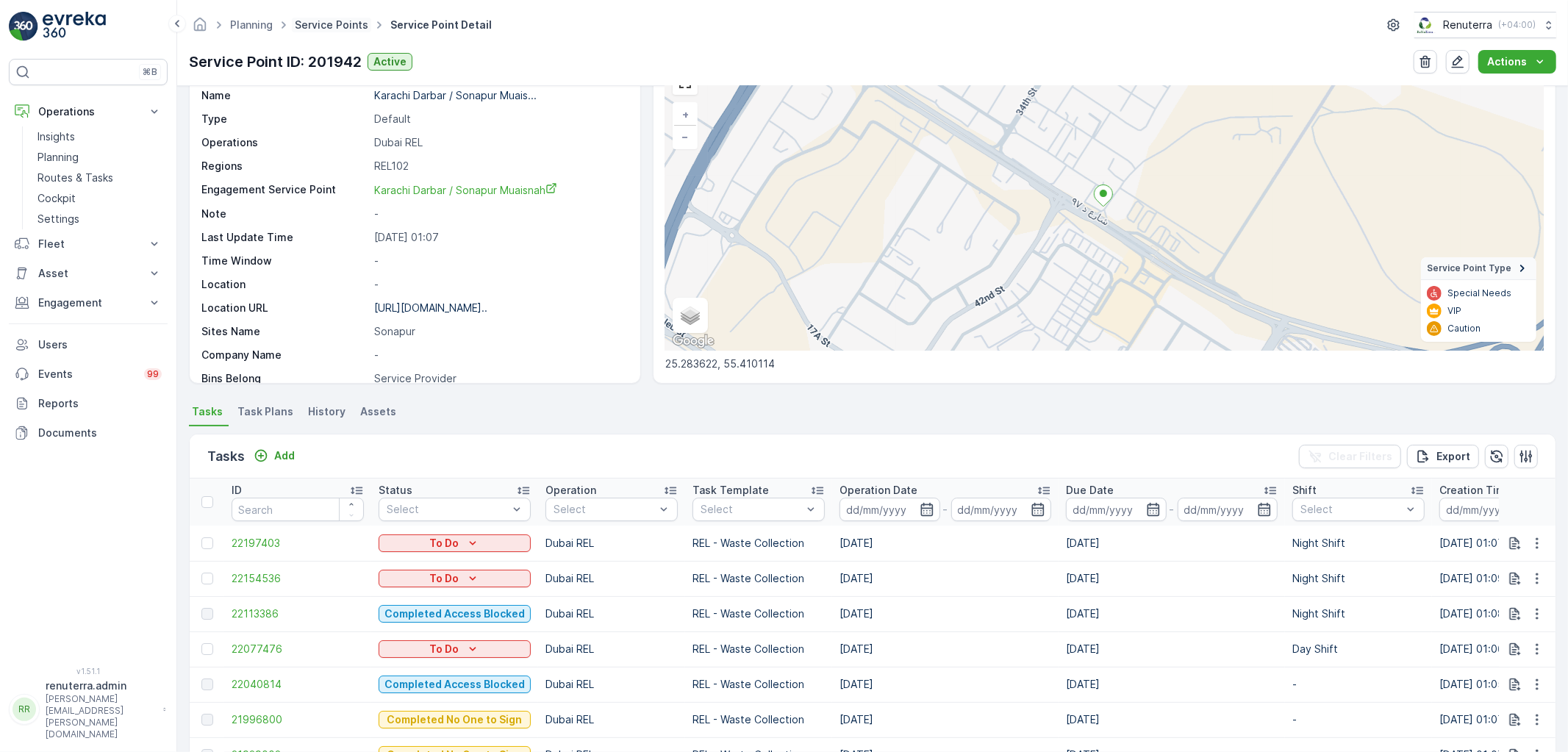
click at [336, 24] on link "Service Points" at bounding box center [332, 25] width 73 height 13
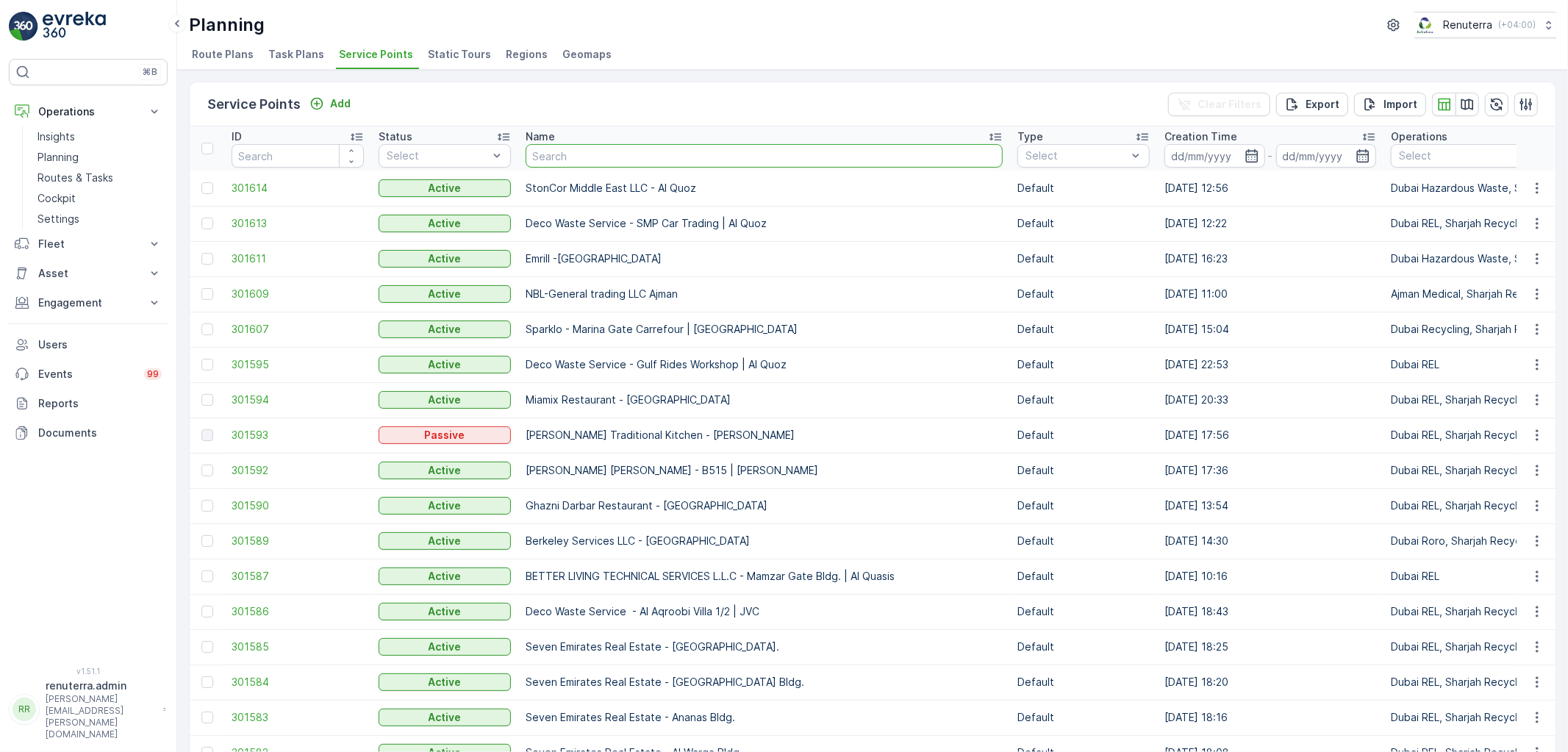
click at [568, 154] on input "text" at bounding box center [764, 156] width 477 height 24
type input "smile"
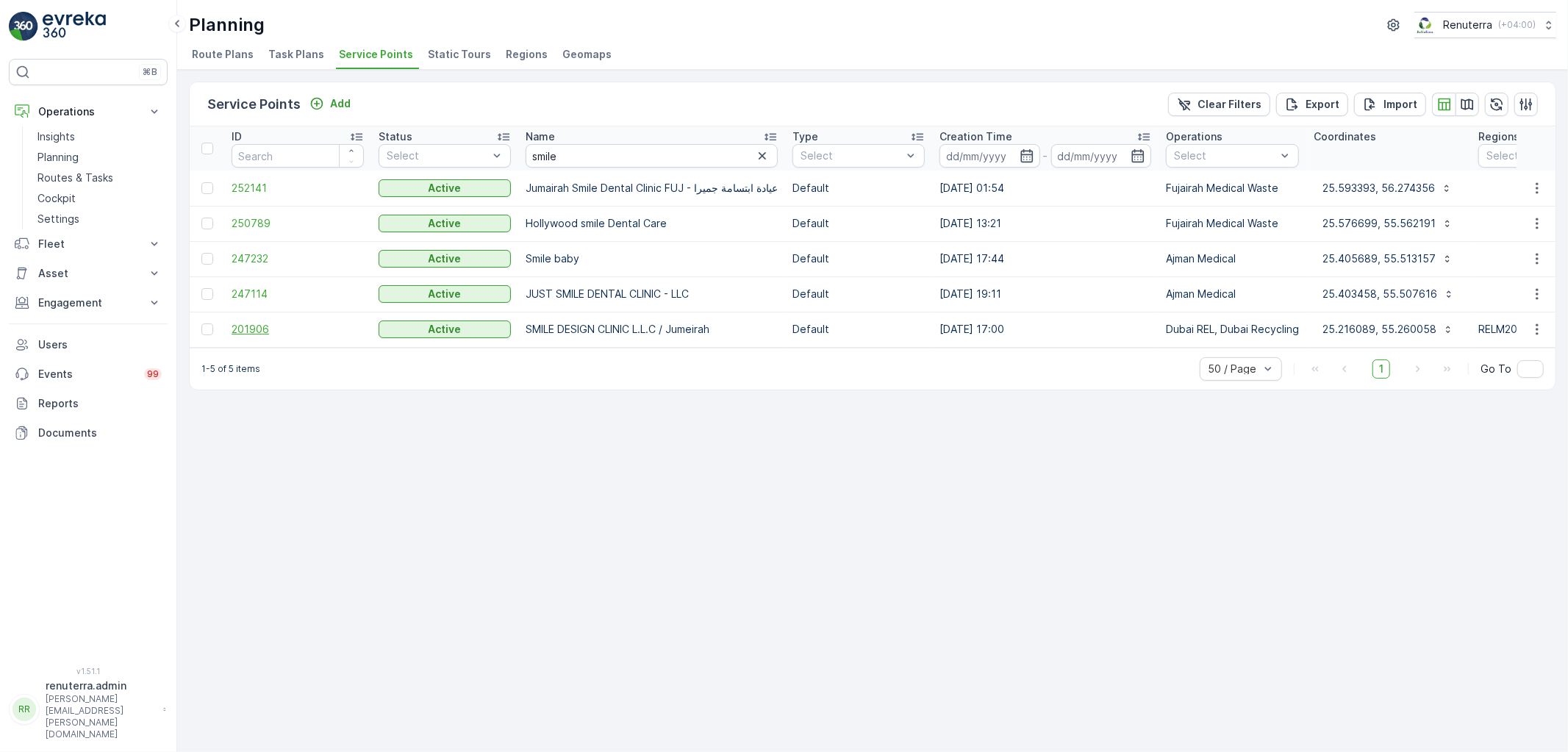
click at [263, 322] on span "201906" at bounding box center [298, 329] width 132 height 14
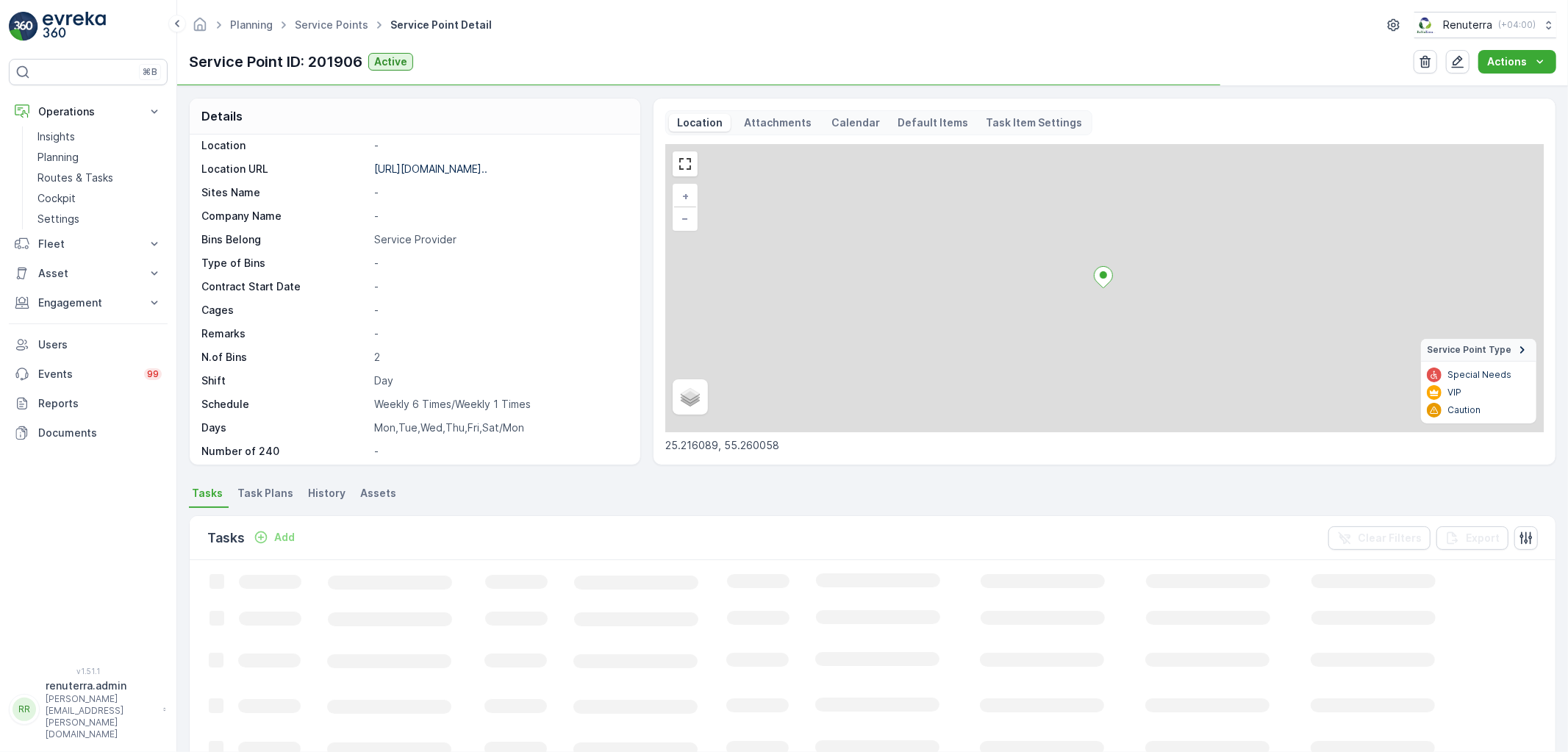
scroll to position [227, 0]
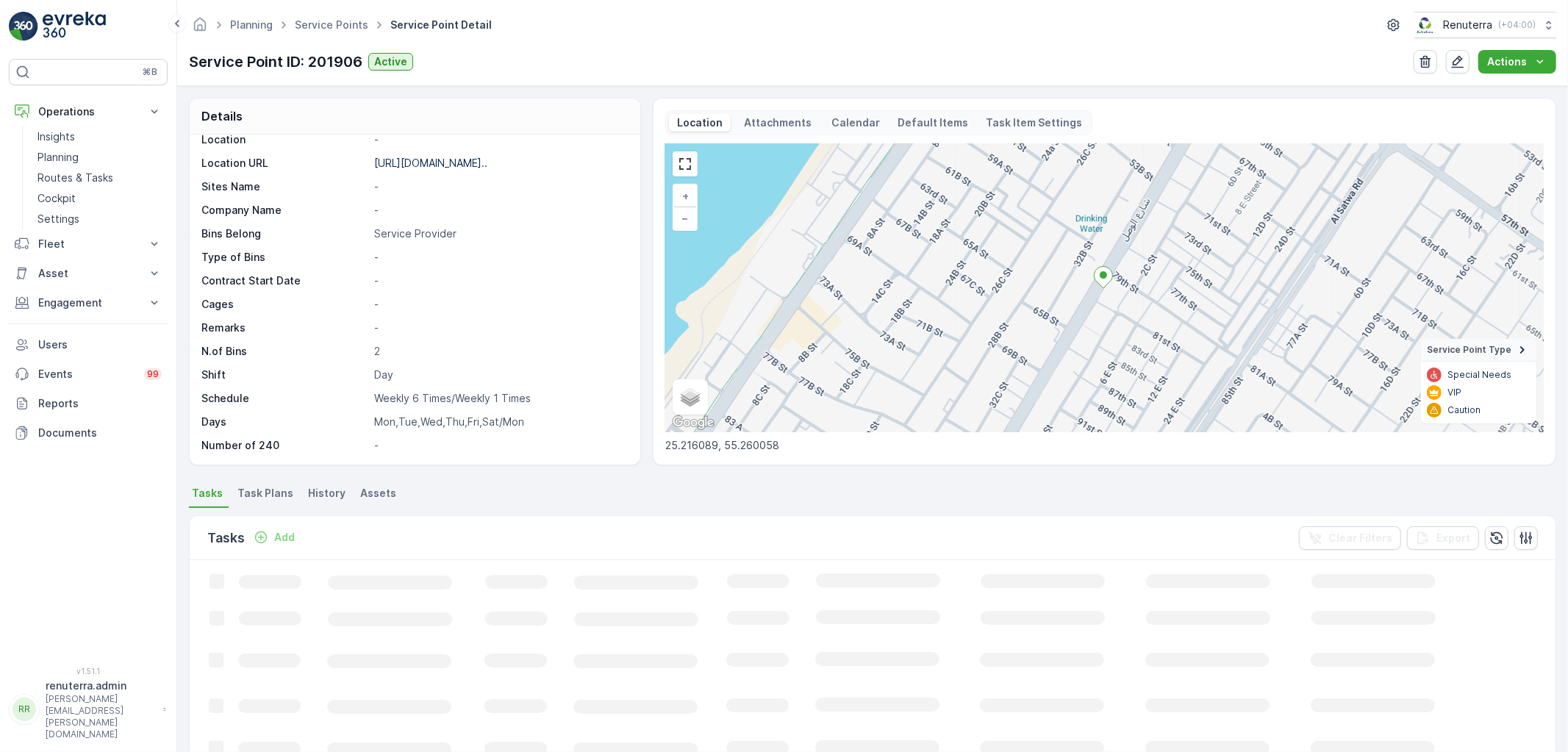
click at [267, 491] on span "Task Plans" at bounding box center [265, 493] width 56 height 14
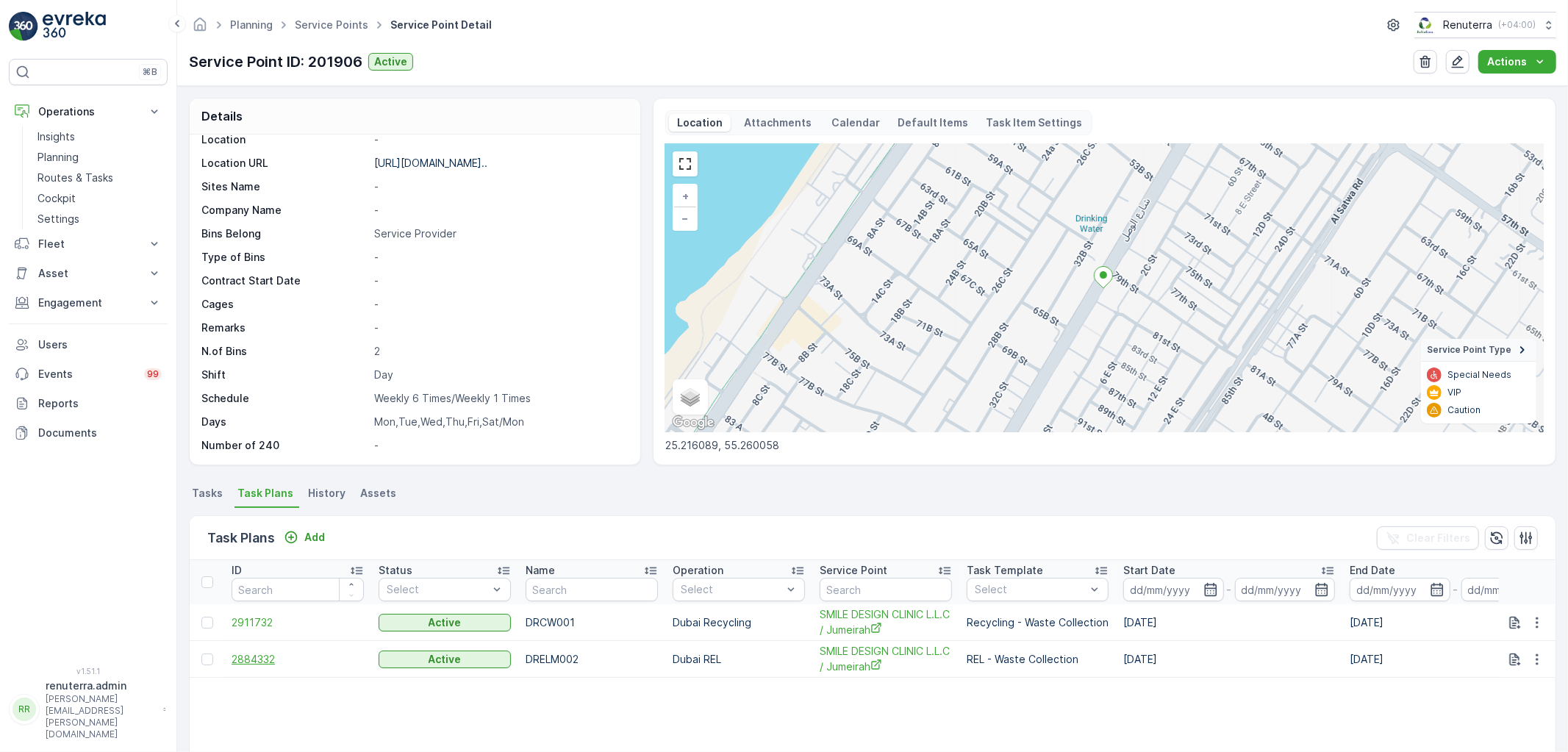
click at [252, 653] on span "2884332" at bounding box center [298, 659] width 132 height 14
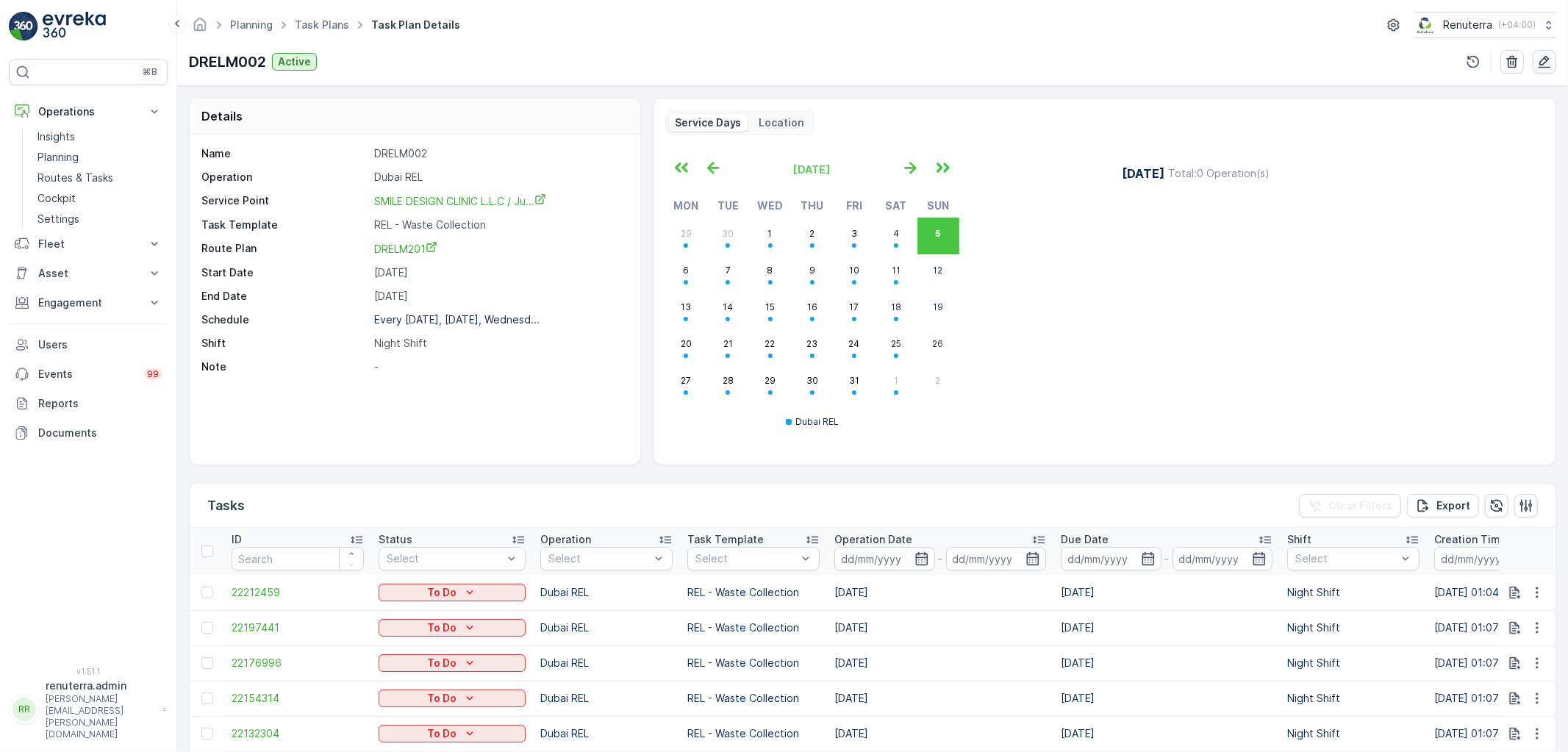
click at [1547, 64] on icon "button" at bounding box center [1544, 61] width 14 height 14
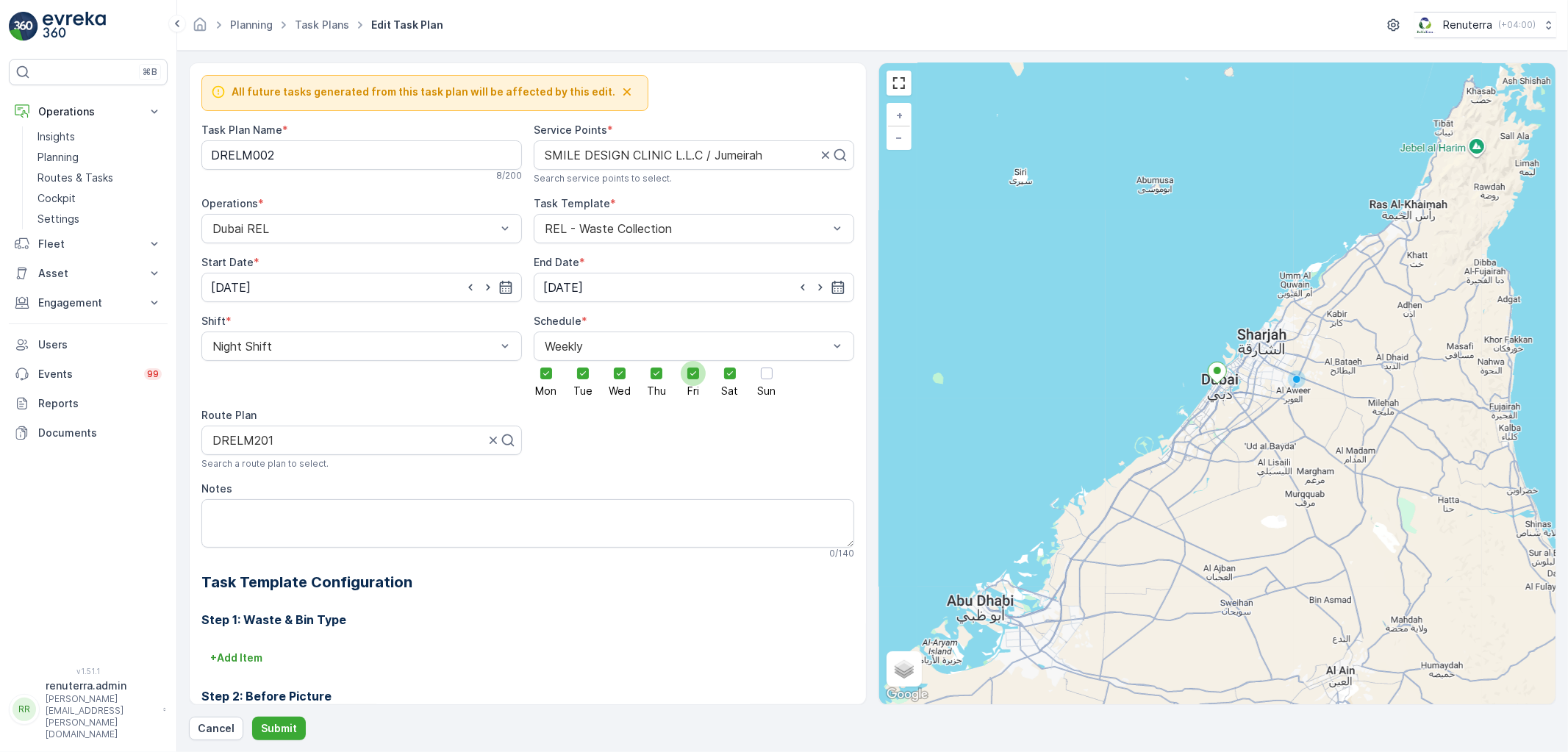
click at [688, 371] on icon at bounding box center [693, 373] width 10 height 10
click at [693, 361] on input "Fri" at bounding box center [693, 361] width 0 height 0
click at [763, 373] on div at bounding box center [767, 373] width 12 height 12
click at [767, 361] on input "Sun" at bounding box center [767, 361] width 0 height 0
click at [319, 284] on input "[DATE]" at bounding box center [362, 287] width 321 height 29
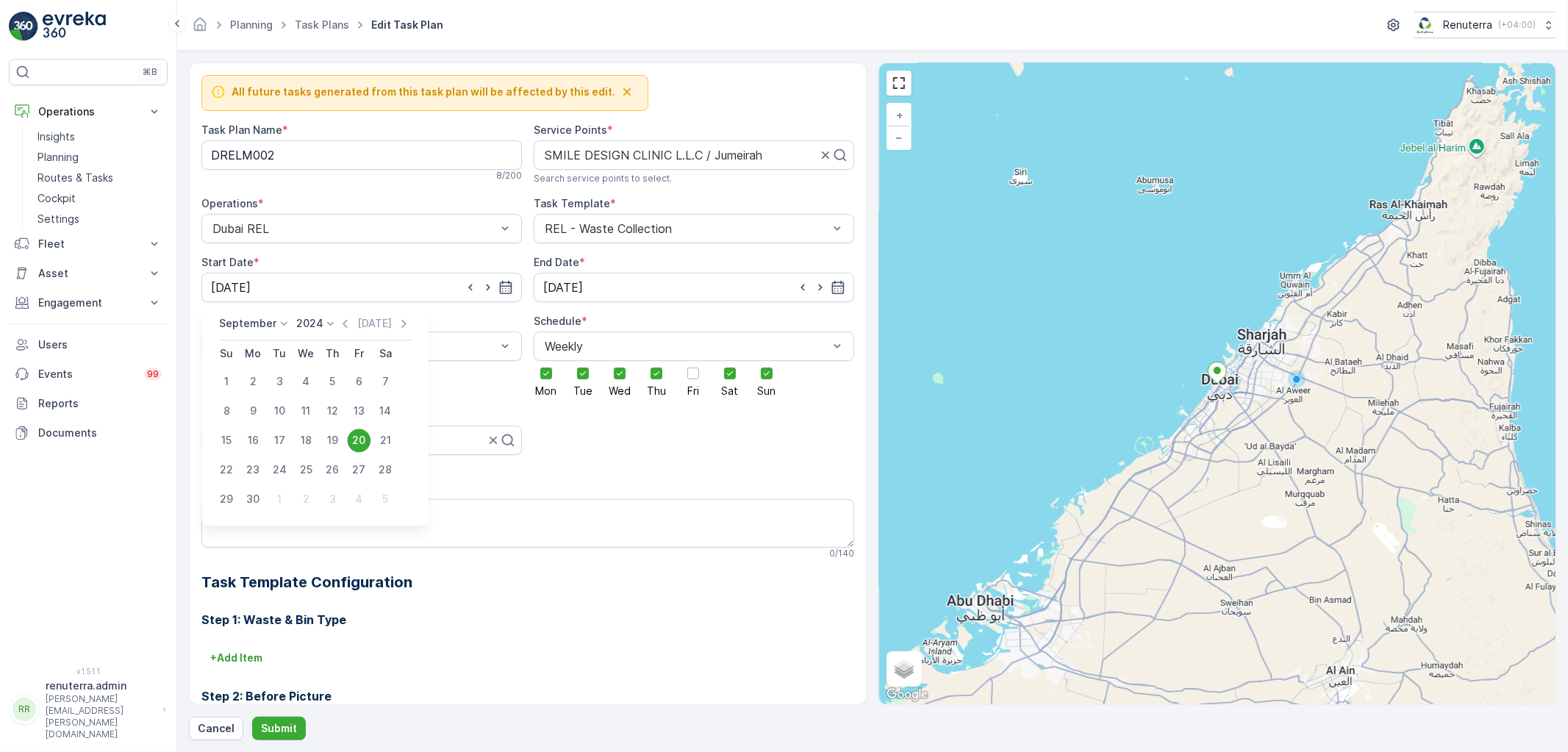
click at [255, 312] on div "[DATE] [DATE] Su Mo Tu We Th Fr Sa 1 2 3 4 5 6 7 8 9 10 11 12 13 14 15 16 17 18…" at bounding box center [315, 414] width 227 height 221
click at [301, 328] on p "2024" at bounding box center [310, 323] width 27 height 14
click at [313, 364] on span "2025" at bounding box center [317, 365] width 25 height 14
click at [250, 321] on p "September" at bounding box center [247, 323] width 57 height 14
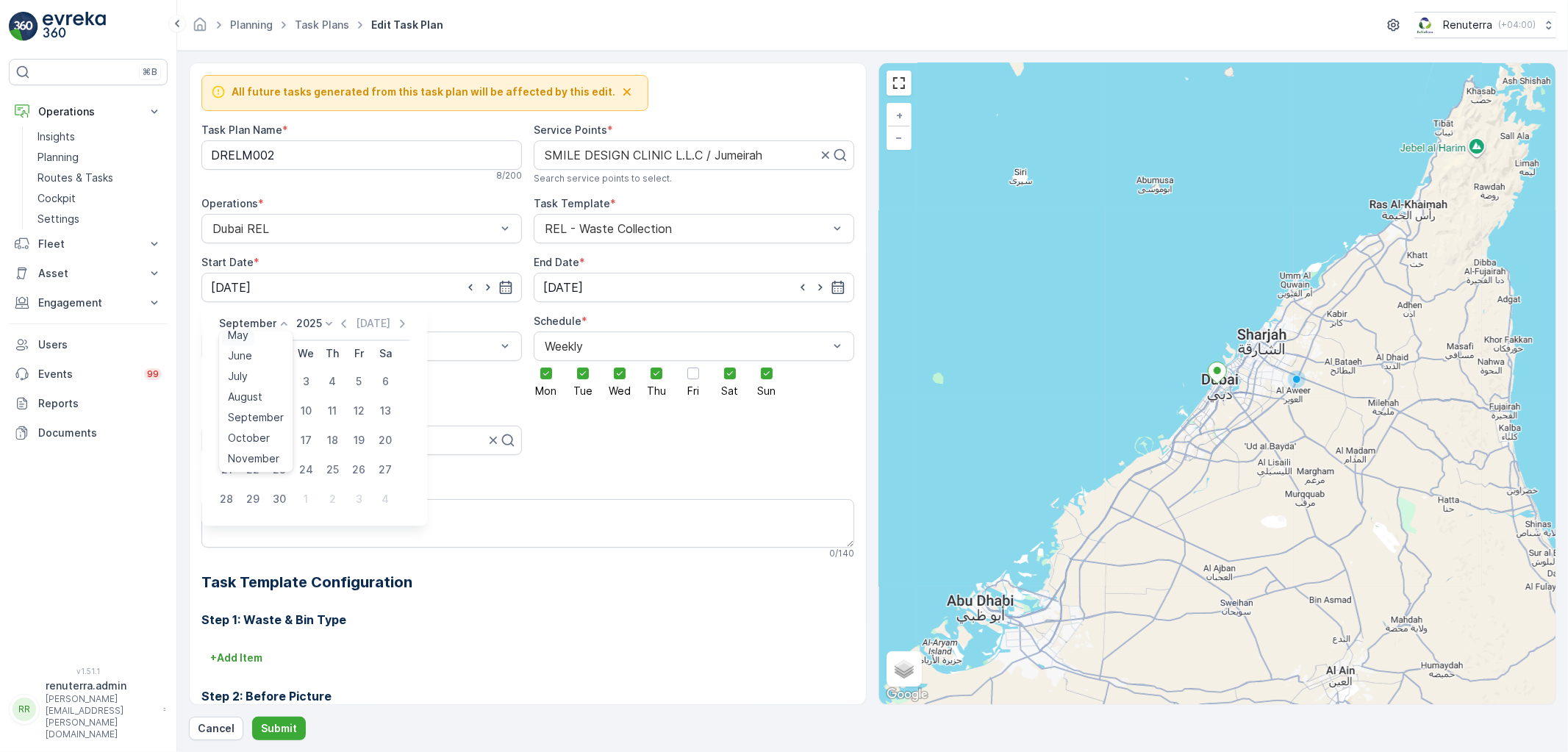
scroll to position [111, 0]
click at [251, 413] on span "October" at bounding box center [248, 418] width 42 height 14
click at [226, 407] on div "5" at bounding box center [227, 411] width 24 height 24
type input "[DATE]"
click at [656, 288] on input "[DATE]" at bounding box center [694, 287] width 321 height 29
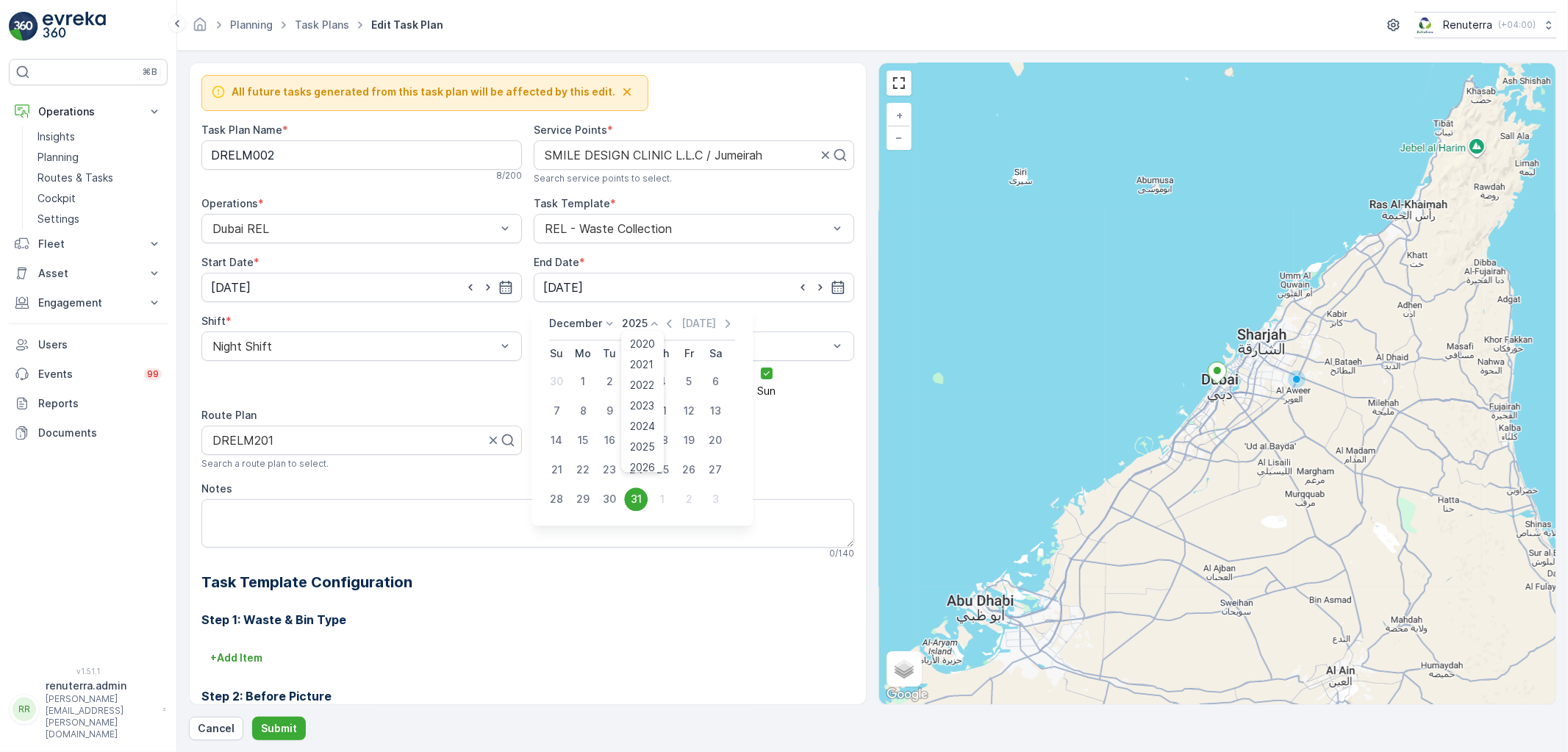
click at [634, 318] on p "2025" at bounding box center [634, 323] width 26 height 14
click at [645, 376] on span "2026" at bounding box center [643, 377] width 25 height 14
click at [660, 493] on div "31" at bounding box center [662, 500] width 24 height 24
type input "[DATE]"
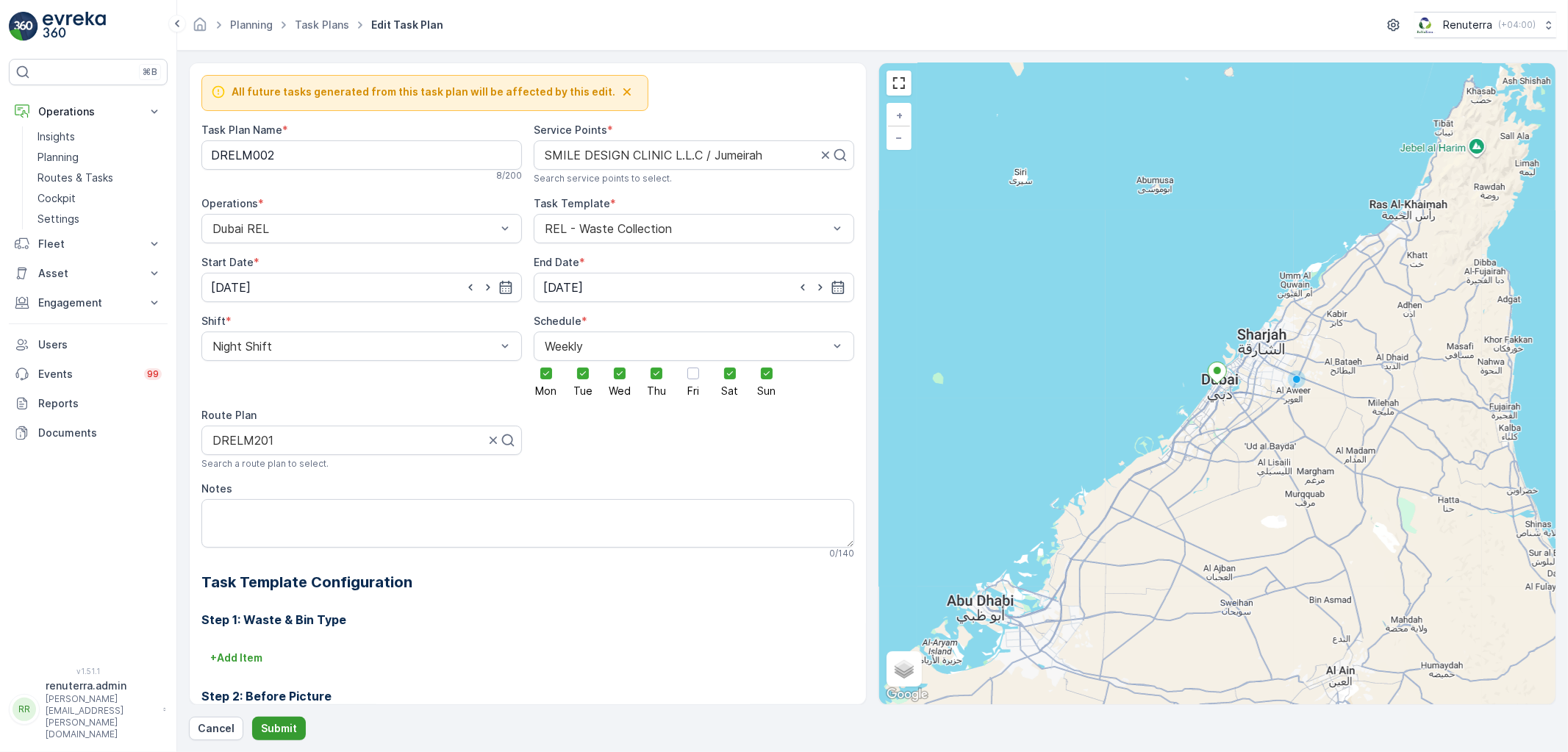
click at [283, 726] on p "Submit" at bounding box center [279, 728] width 36 height 14
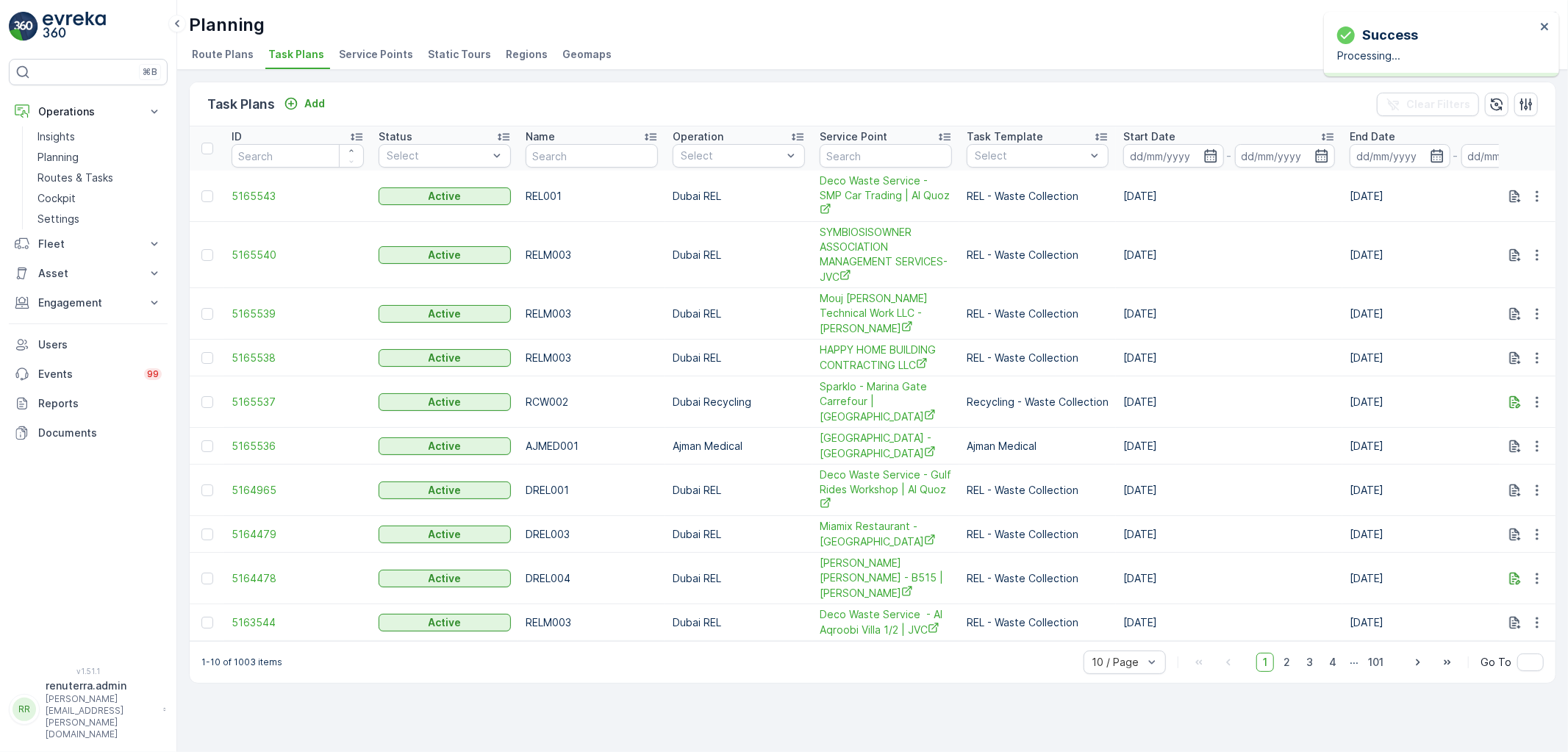
click at [365, 51] on span "Service Points" at bounding box center [375, 54] width 74 height 14
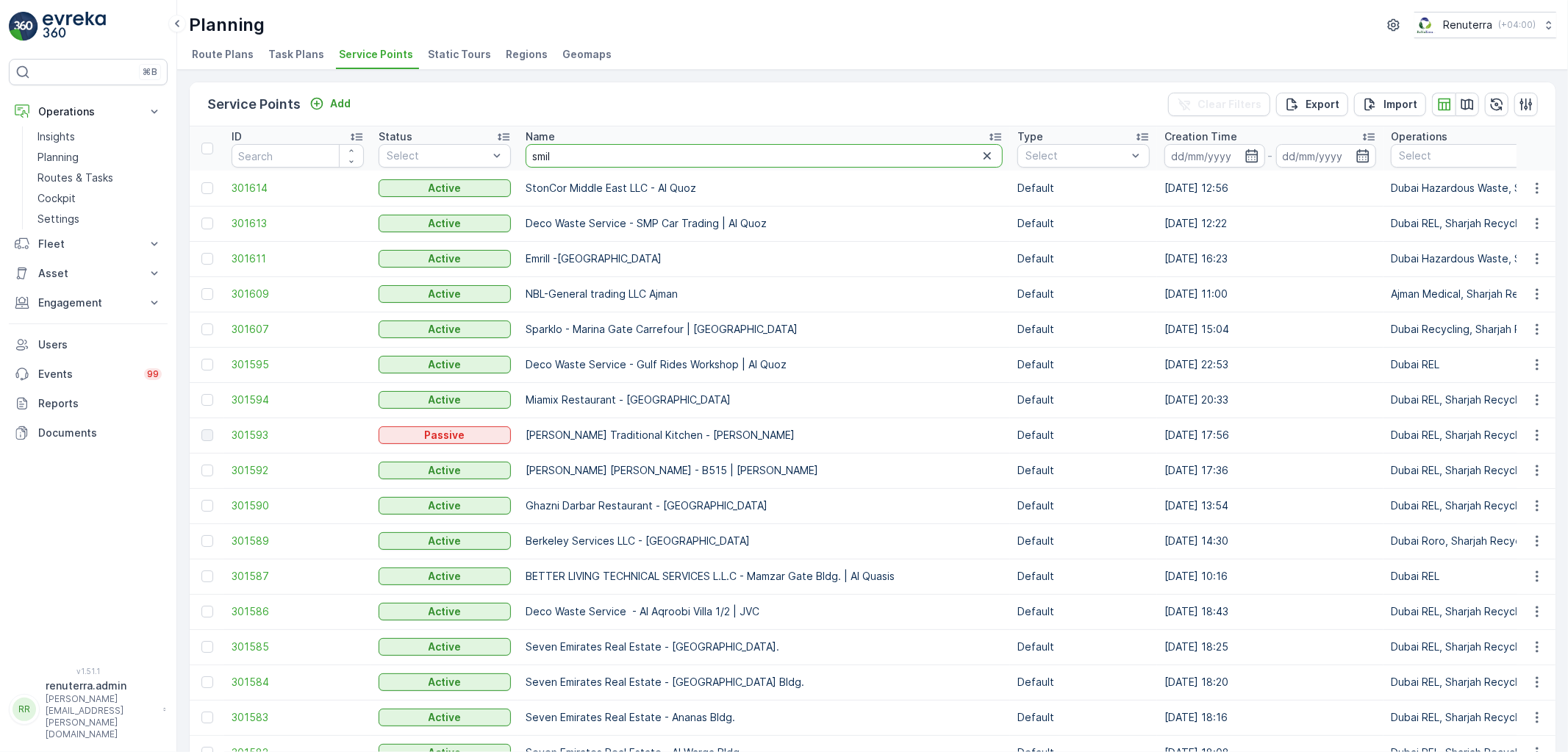
type input "smile"
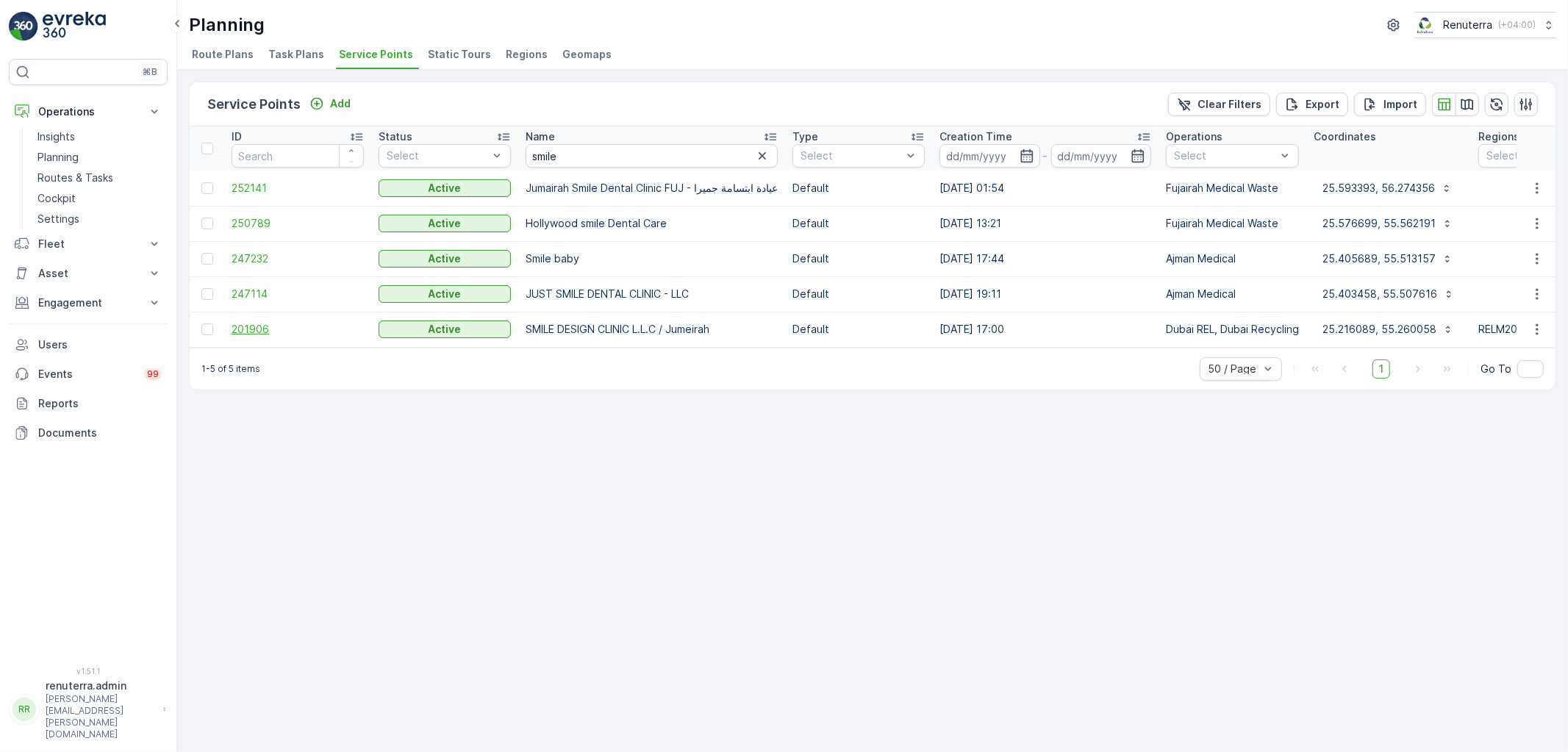
click at [253, 325] on span "201906" at bounding box center [298, 329] width 132 height 14
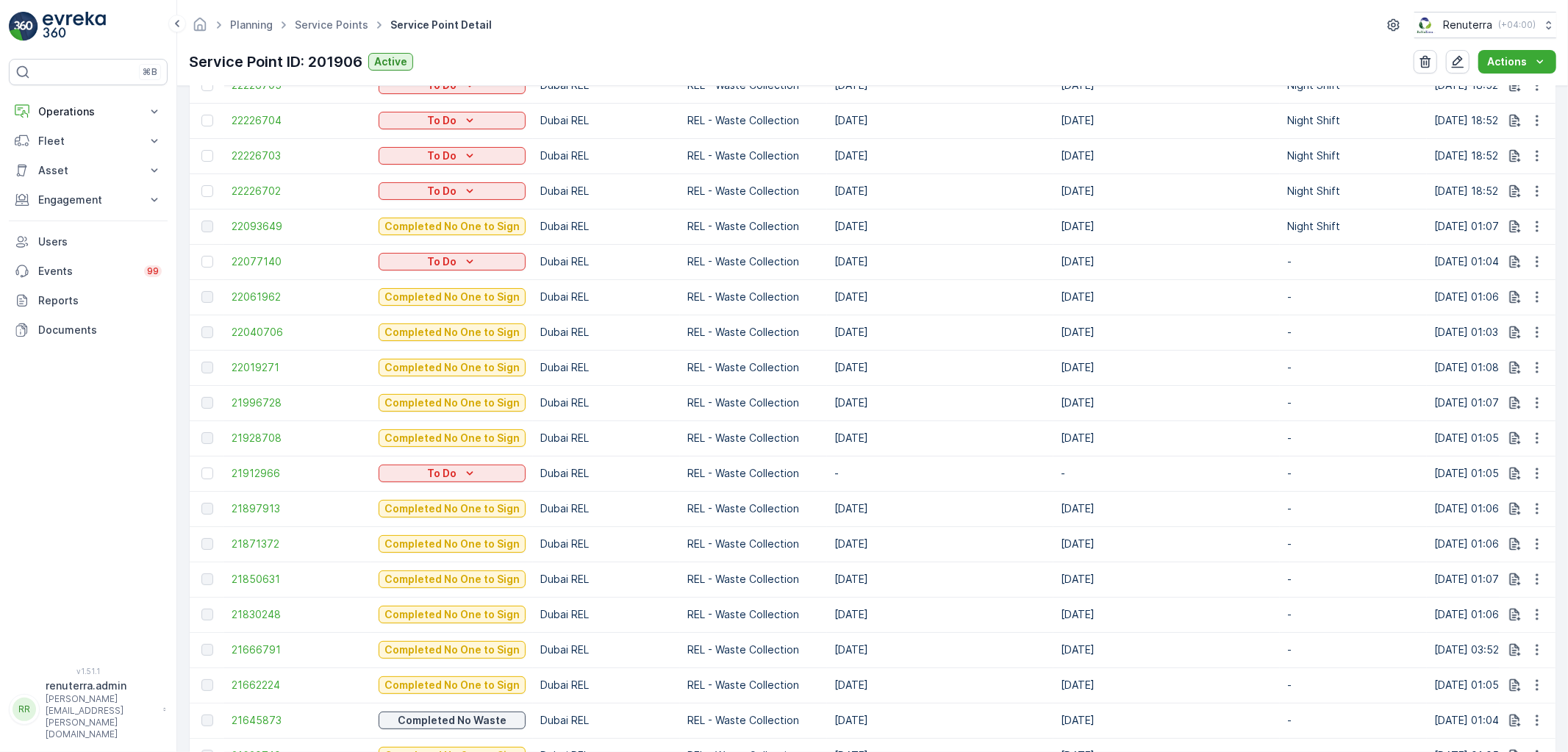
scroll to position [571, 0]
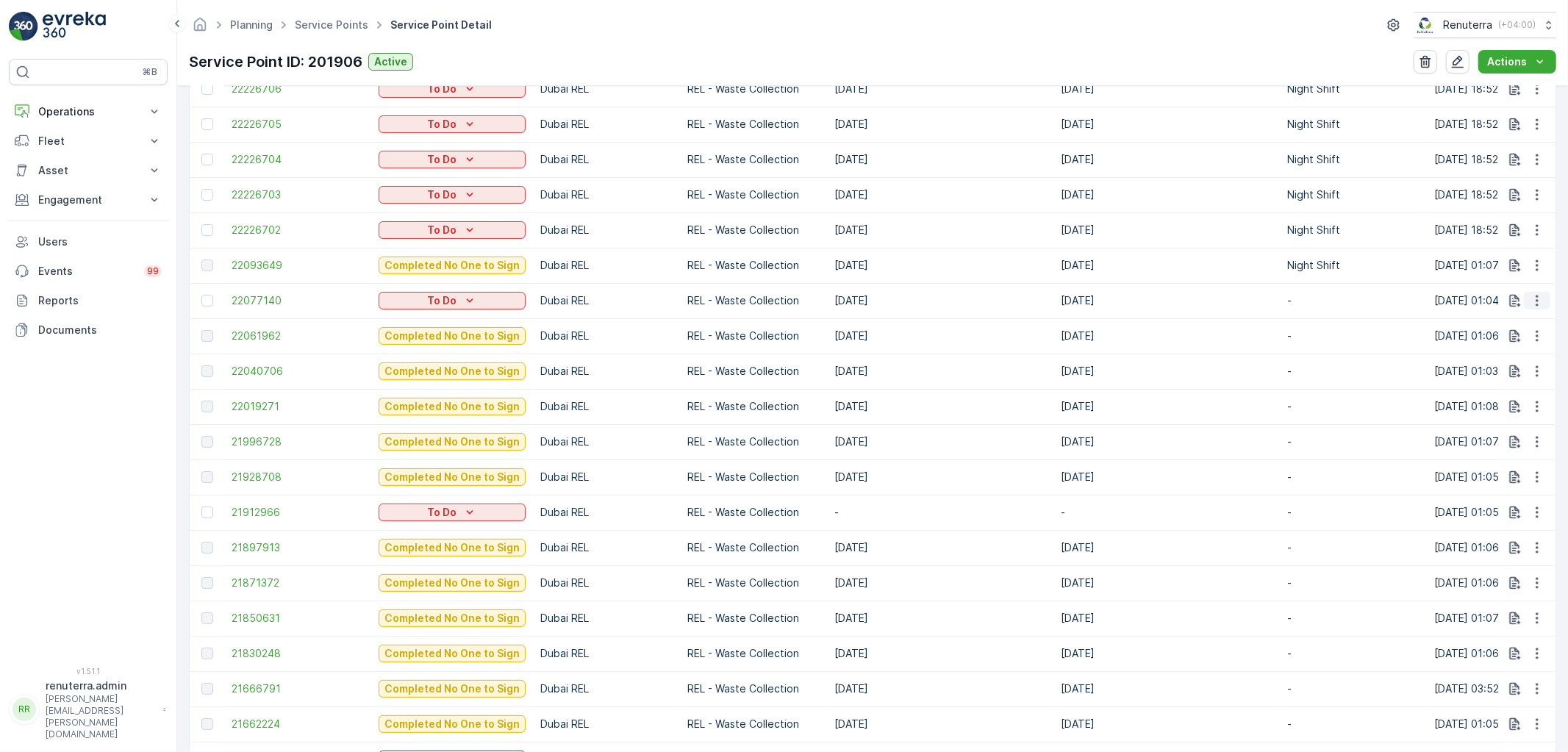
click at [1537, 294] on icon "button" at bounding box center [1536, 300] width 14 height 14
click at [1496, 358] on span "Change Route" at bounding box center [1499, 362] width 72 height 14
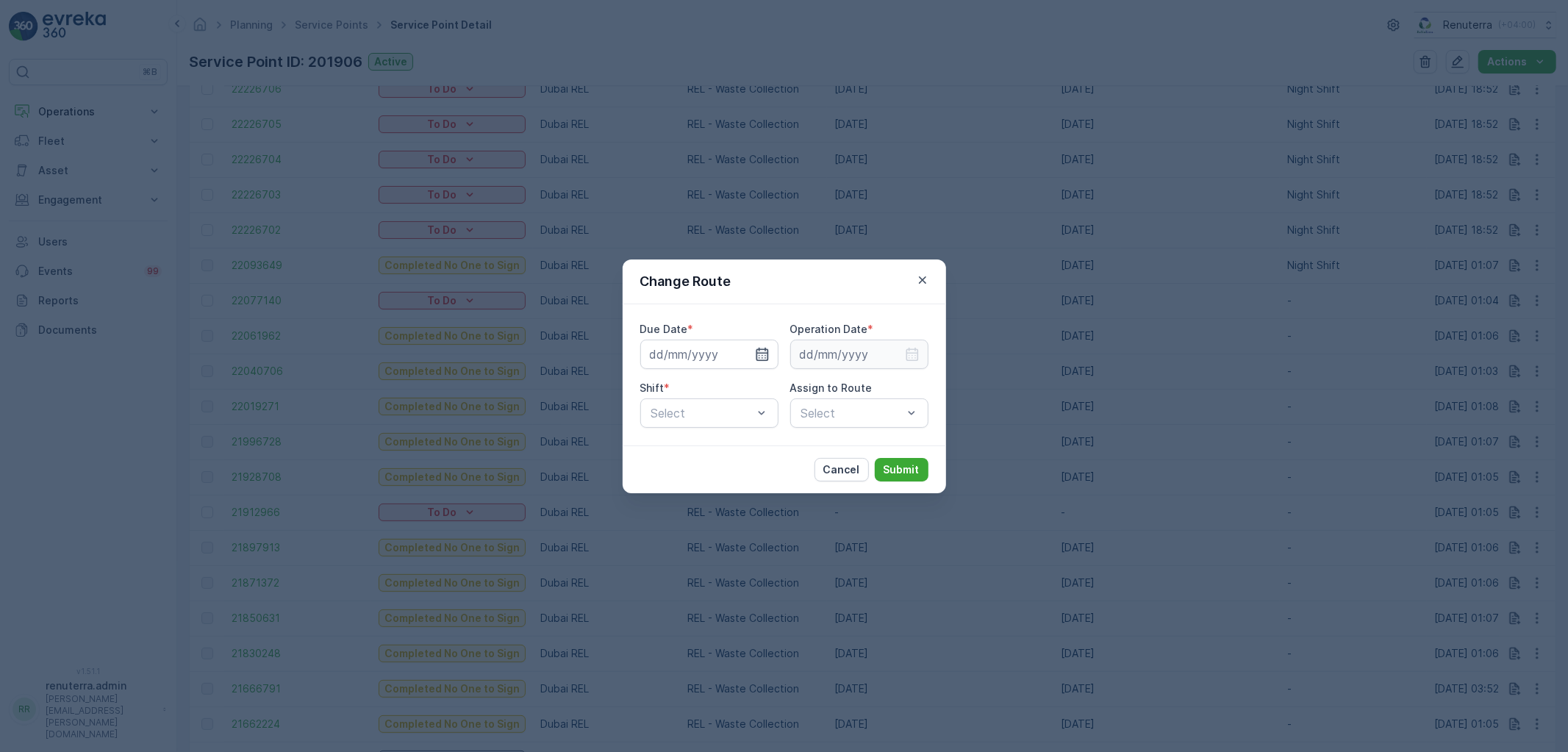
type input "[DATE]"
click at [760, 354] on icon "button" at bounding box center [761, 354] width 14 height 14
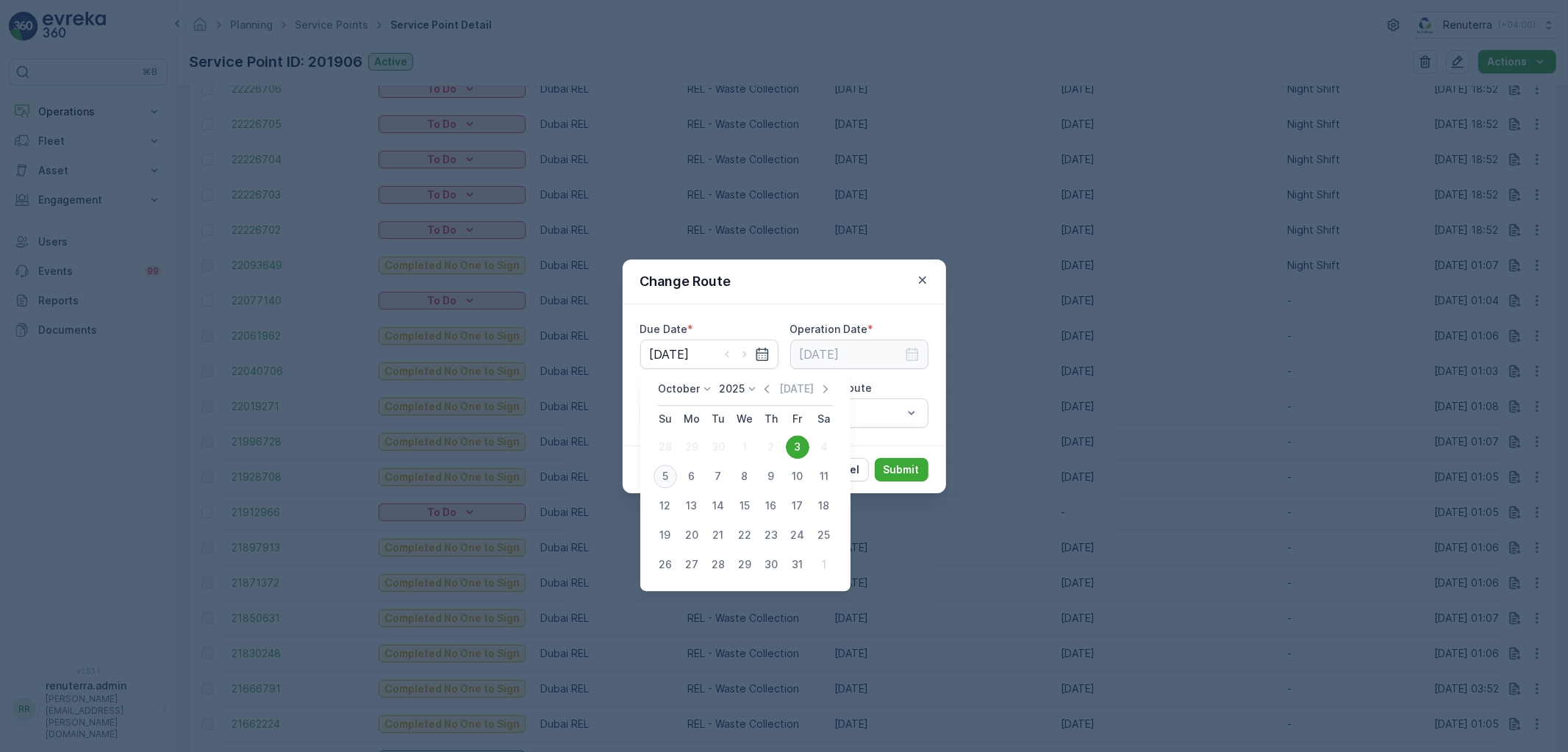
click at [662, 475] on div "5" at bounding box center [665, 477] width 24 height 24
type input "[DATE]"
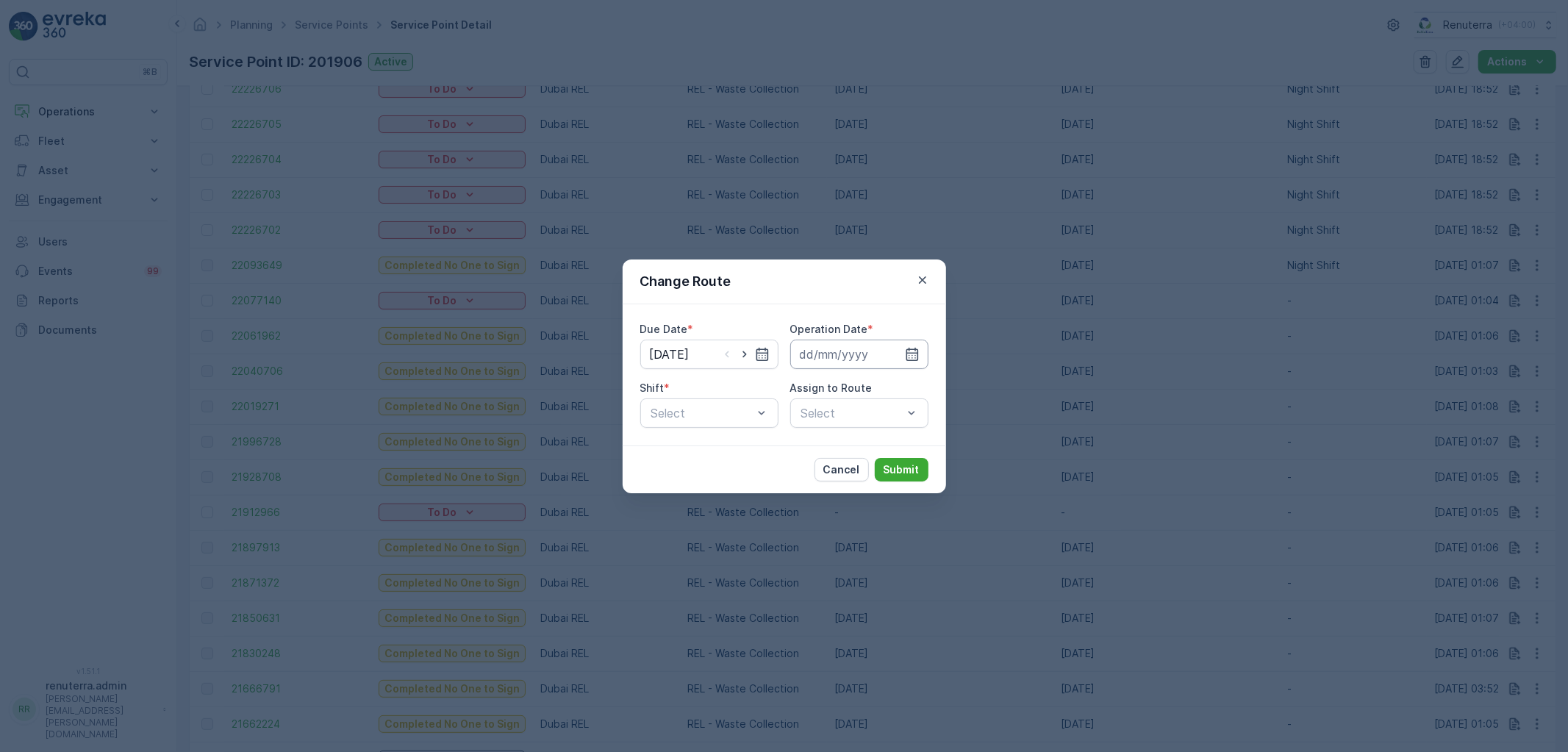
click at [841, 343] on input at bounding box center [859, 354] width 138 height 29
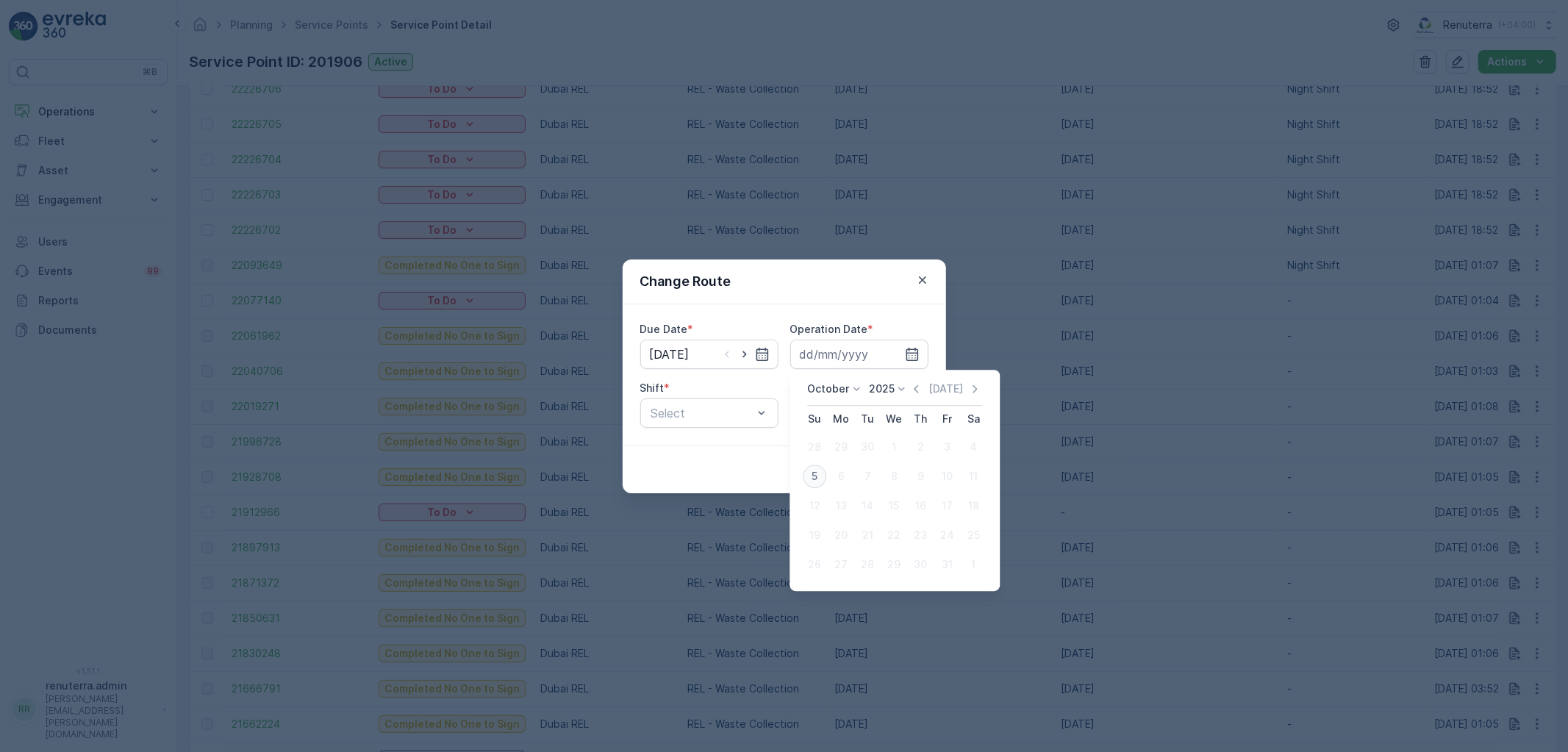
click at [816, 465] on div "5" at bounding box center [814, 477] width 24 height 24
type input "[DATE]"
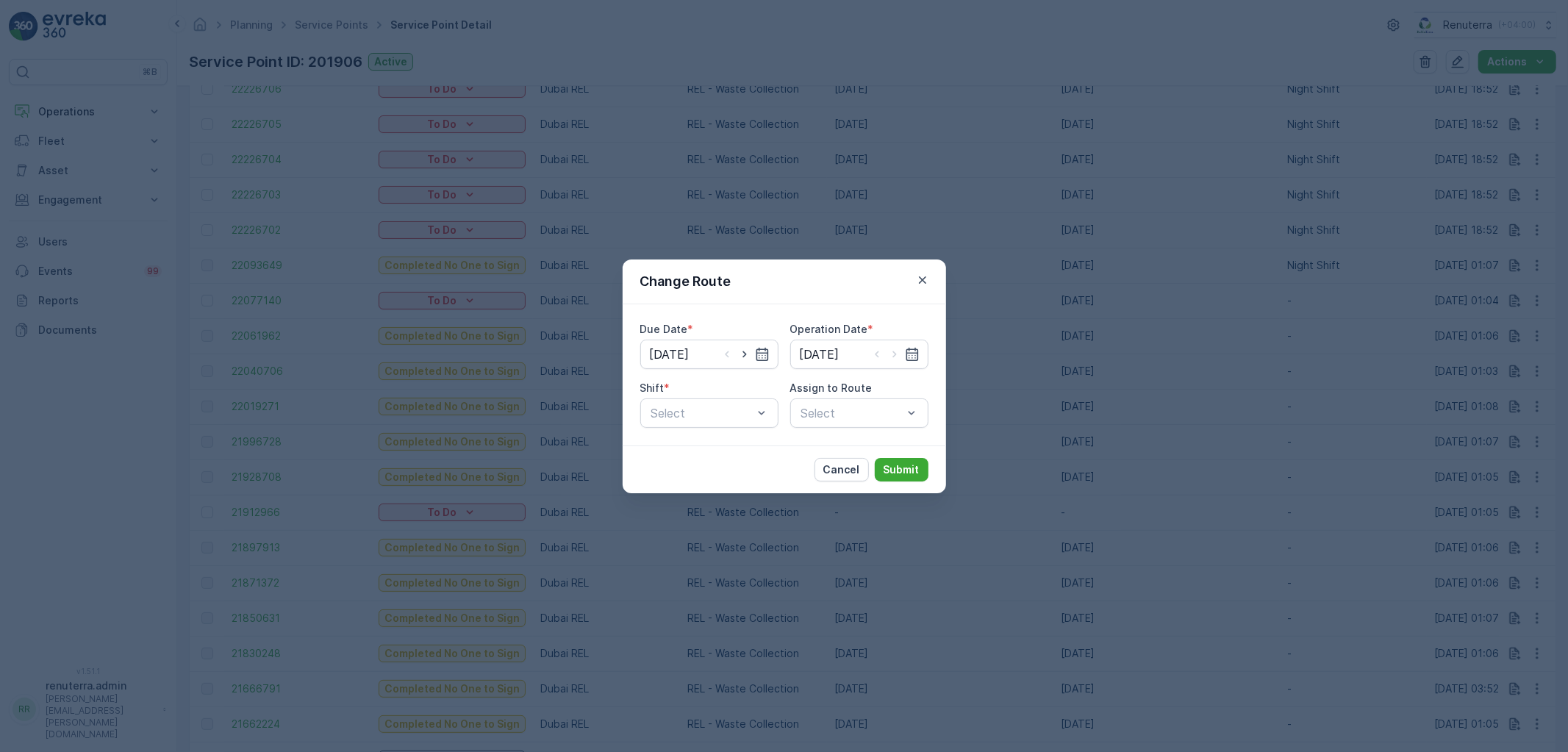
click at [689, 391] on div "Shift *" at bounding box center [709, 388] width 138 height 14
click at [692, 402] on div "Select" at bounding box center [709, 413] width 138 height 29
click at [670, 443] on span "Day Shift" at bounding box center [674, 449] width 52 height 14
click at [686, 476] on span "Night Shift" at bounding box center [679, 474] width 60 height 14
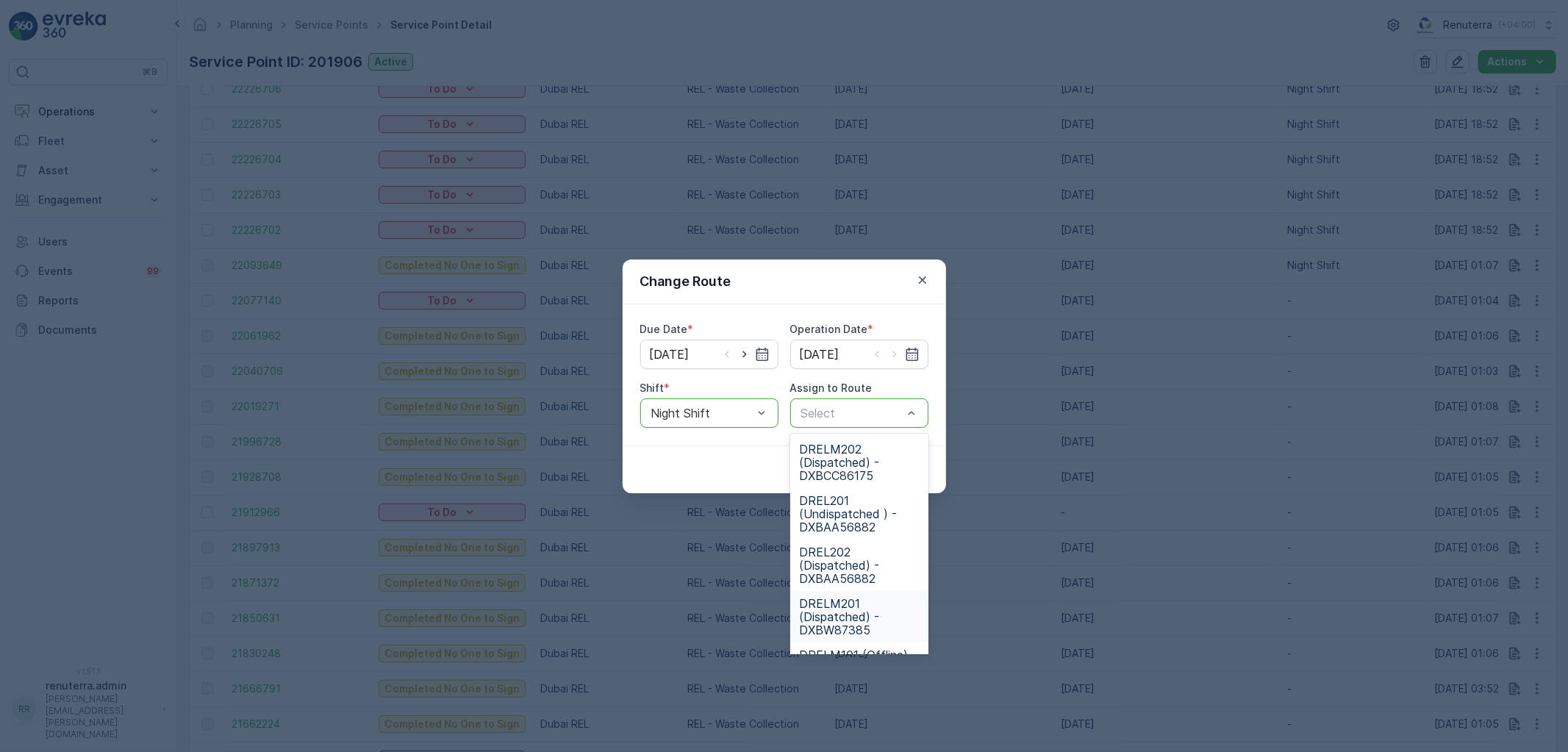
click at [848, 604] on span "DRELM201 (Dispatched) - DXBW87385" at bounding box center [859, 616] width 120 height 40
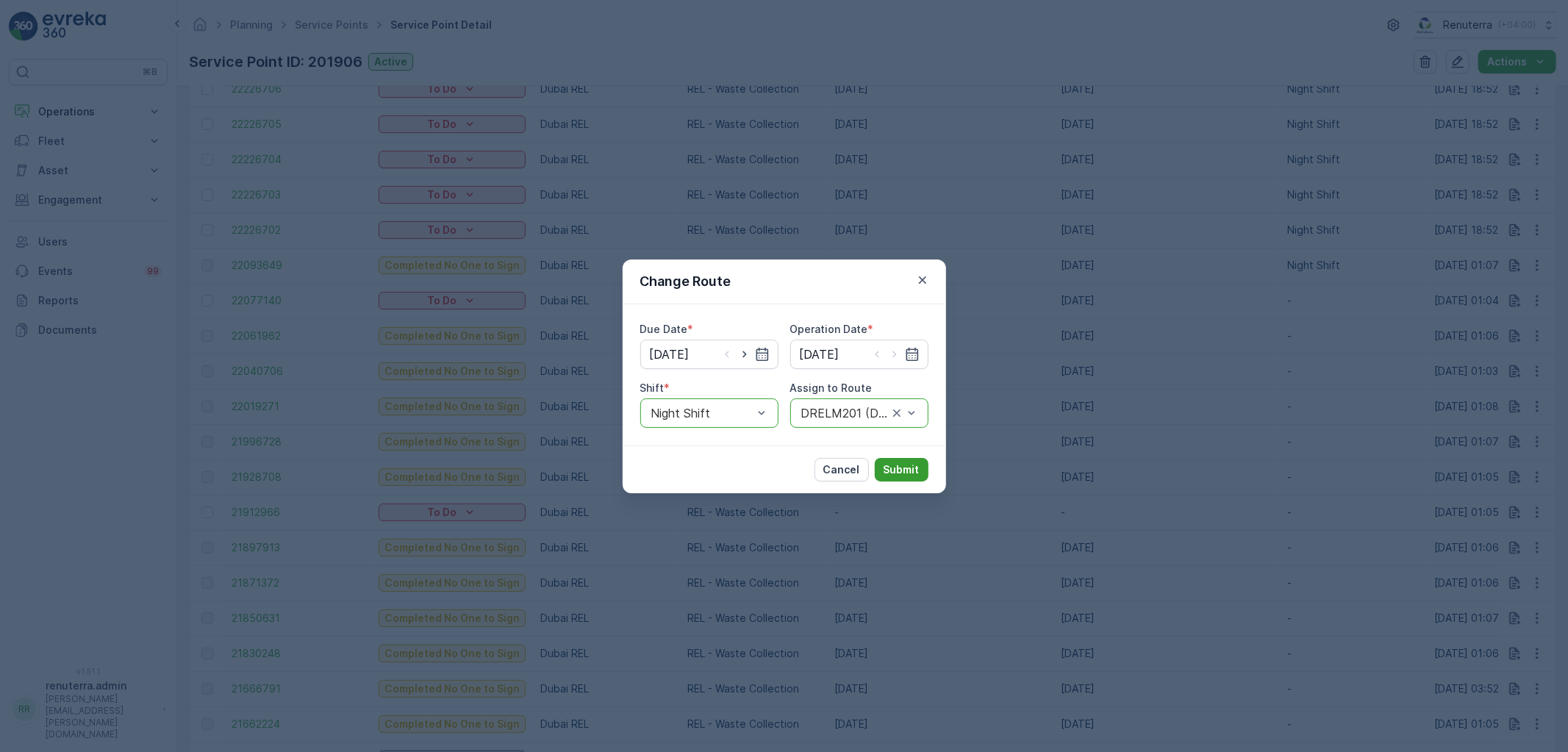
click at [899, 460] on button "Submit" at bounding box center [901, 470] width 54 height 24
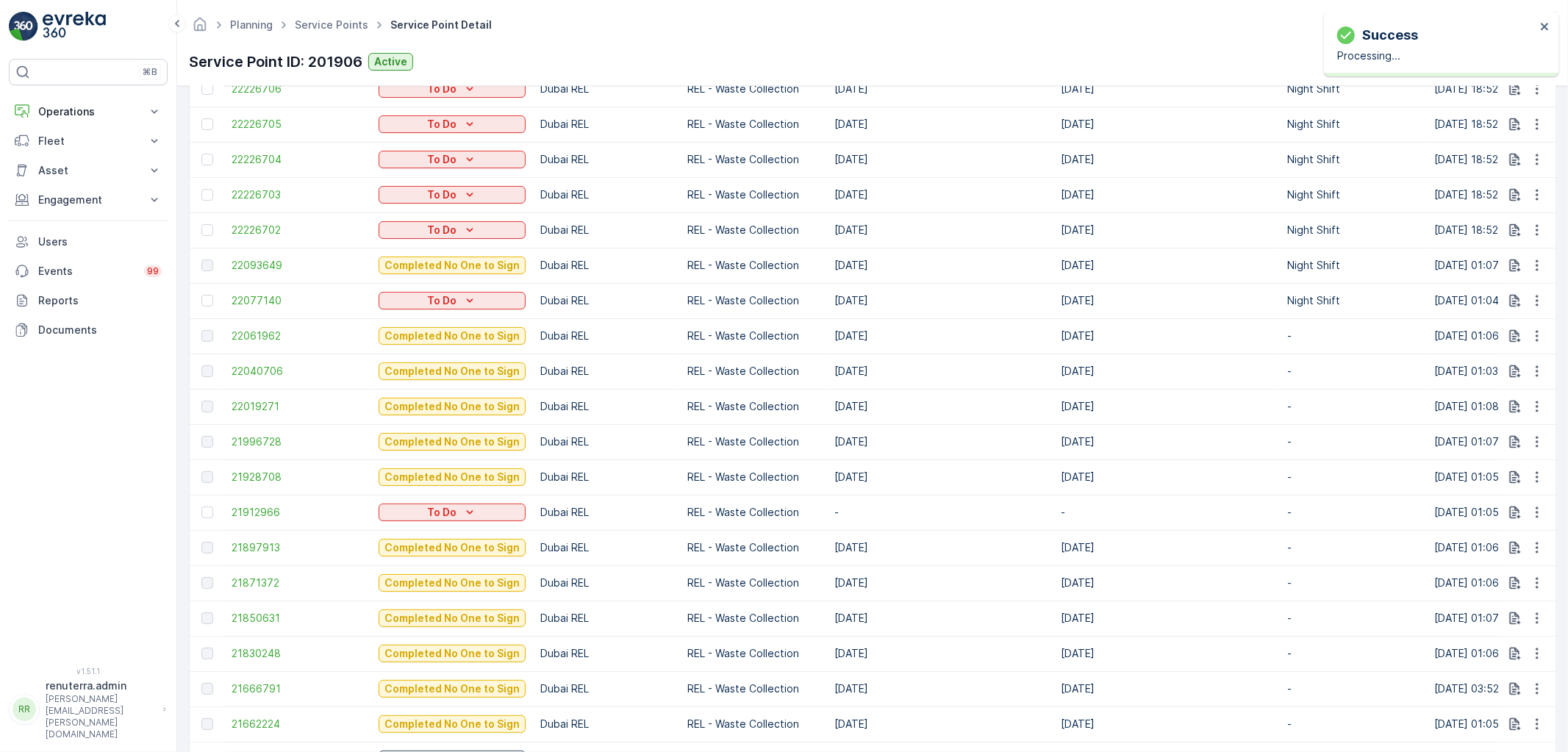
scroll to position [0, 0]
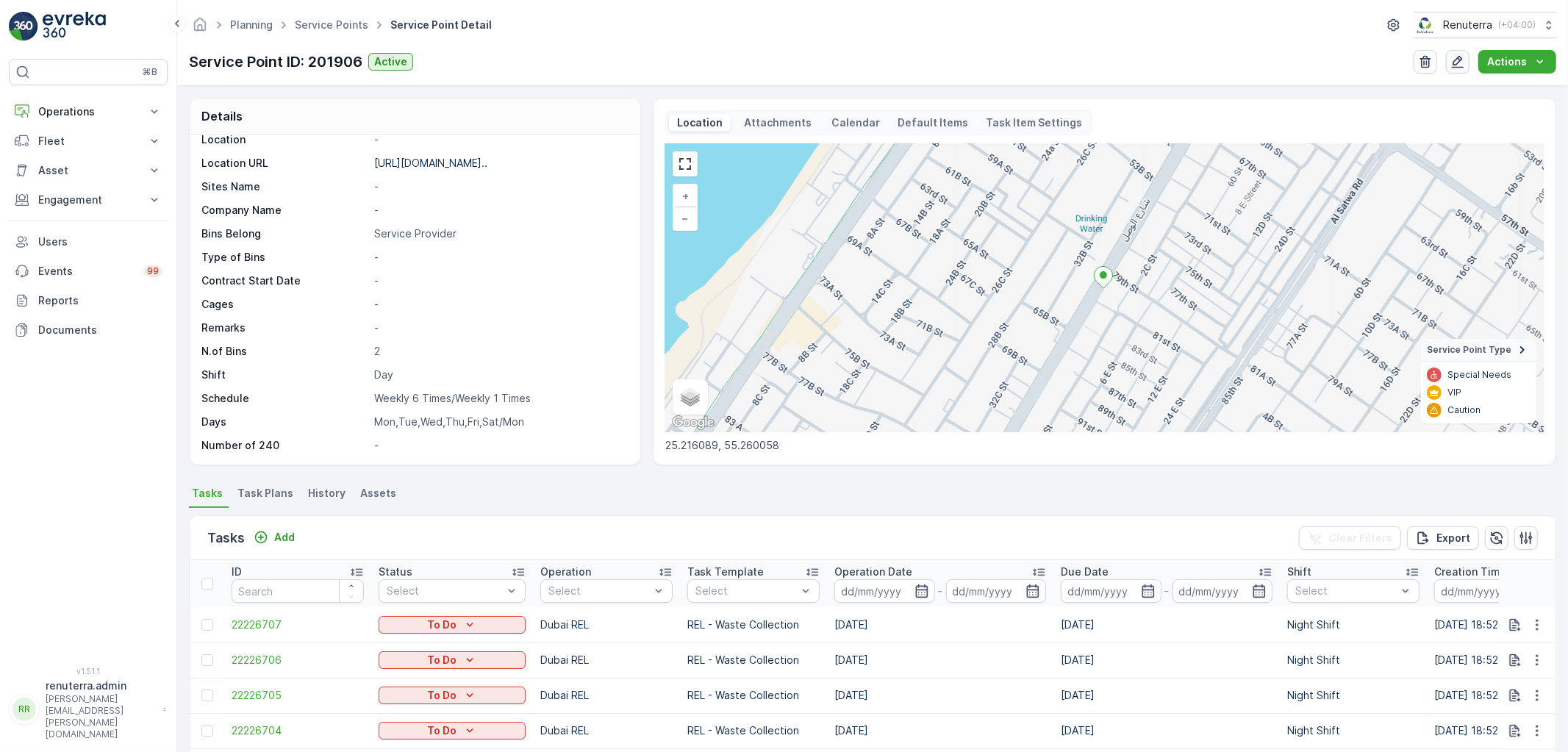
click at [1456, 67] on icon "button" at bounding box center [1457, 61] width 14 height 14
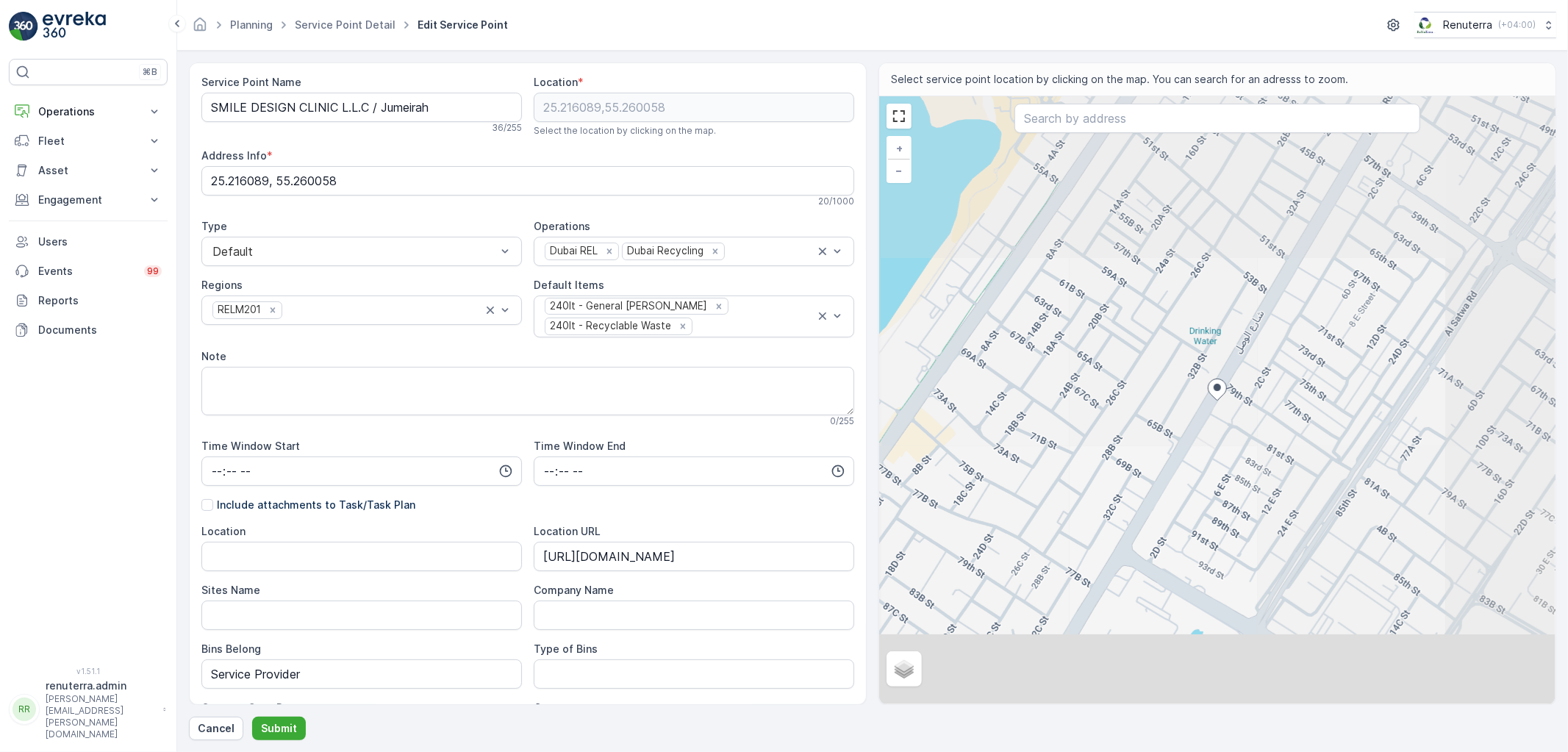
scroll to position [350, 0]
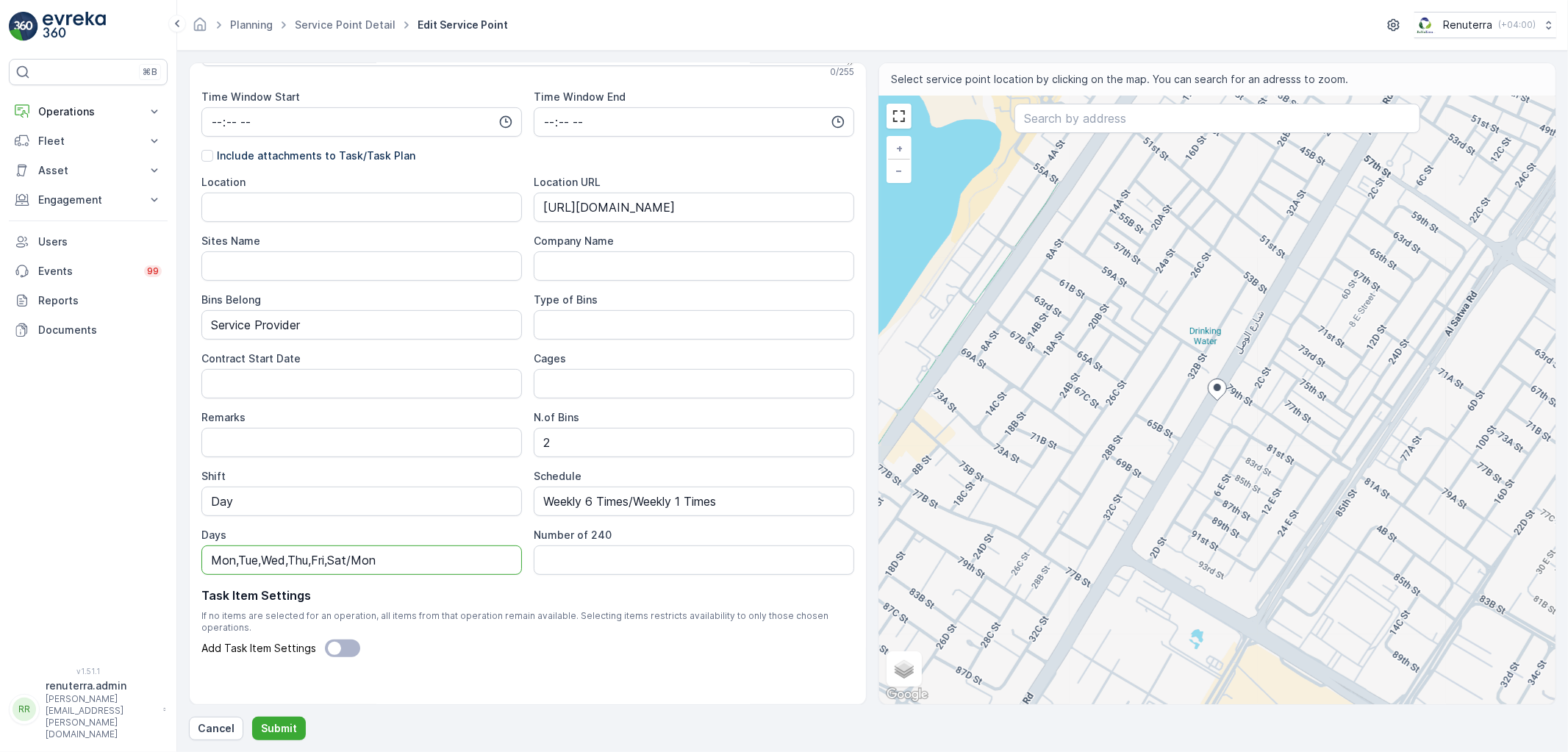
click at [323, 552] on input "Mon,Tue,Wed,Thu,Fri,Sat/Mon" at bounding box center [362, 560] width 321 height 29
drag, startPoint x: 336, startPoint y: 557, endPoint x: 366, endPoint y: 558, distance: 30.0
click at [366, 558] on input "Mon,Tue,Wed,Thu,Sat/Mon" at bounding box center [362, 560] width 321 height 29
type input "Mon,Tue,Wed,Thu,Sat & Sun"
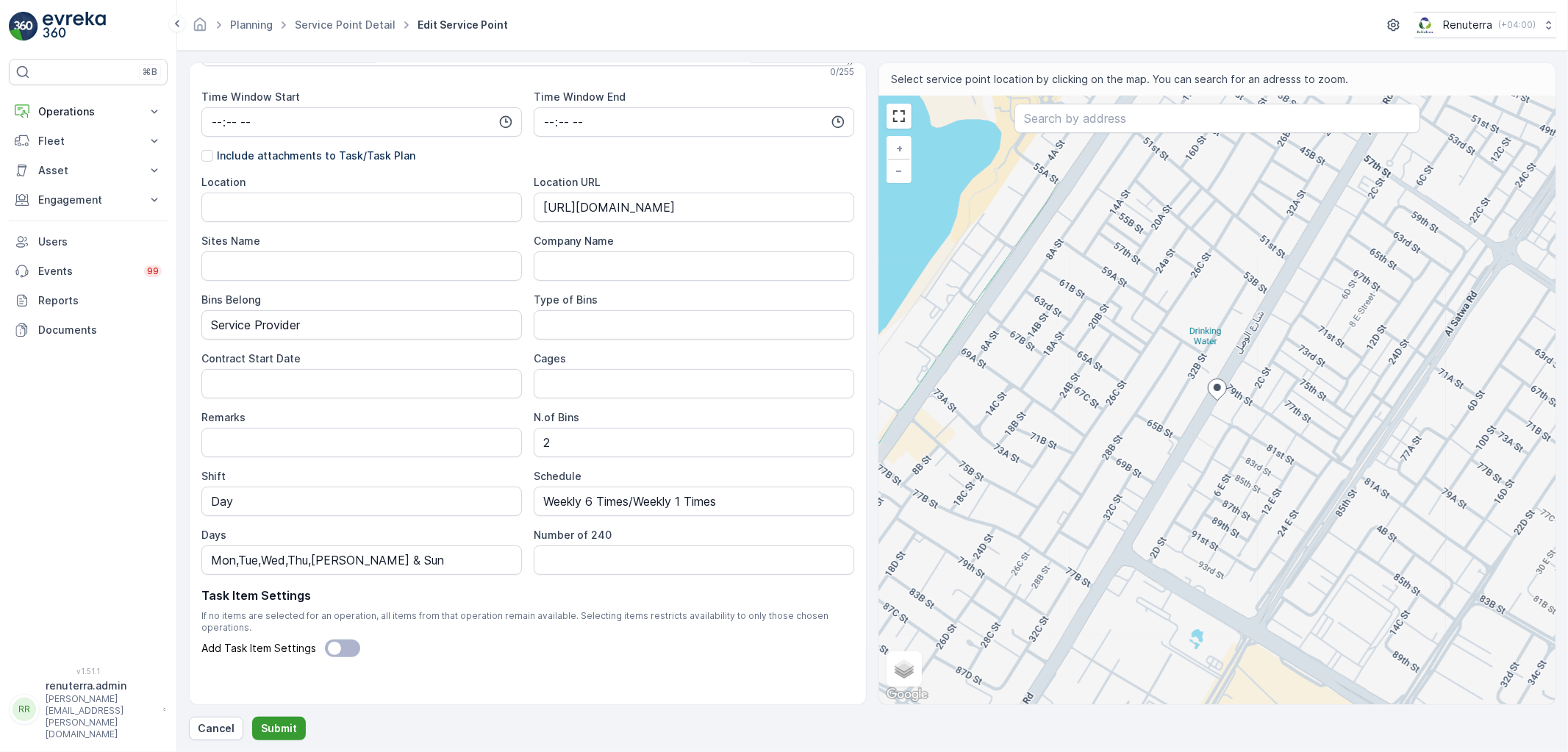
click at [277, 724] on p "Submit" at bounding box center [279, 728] width 36 height 14
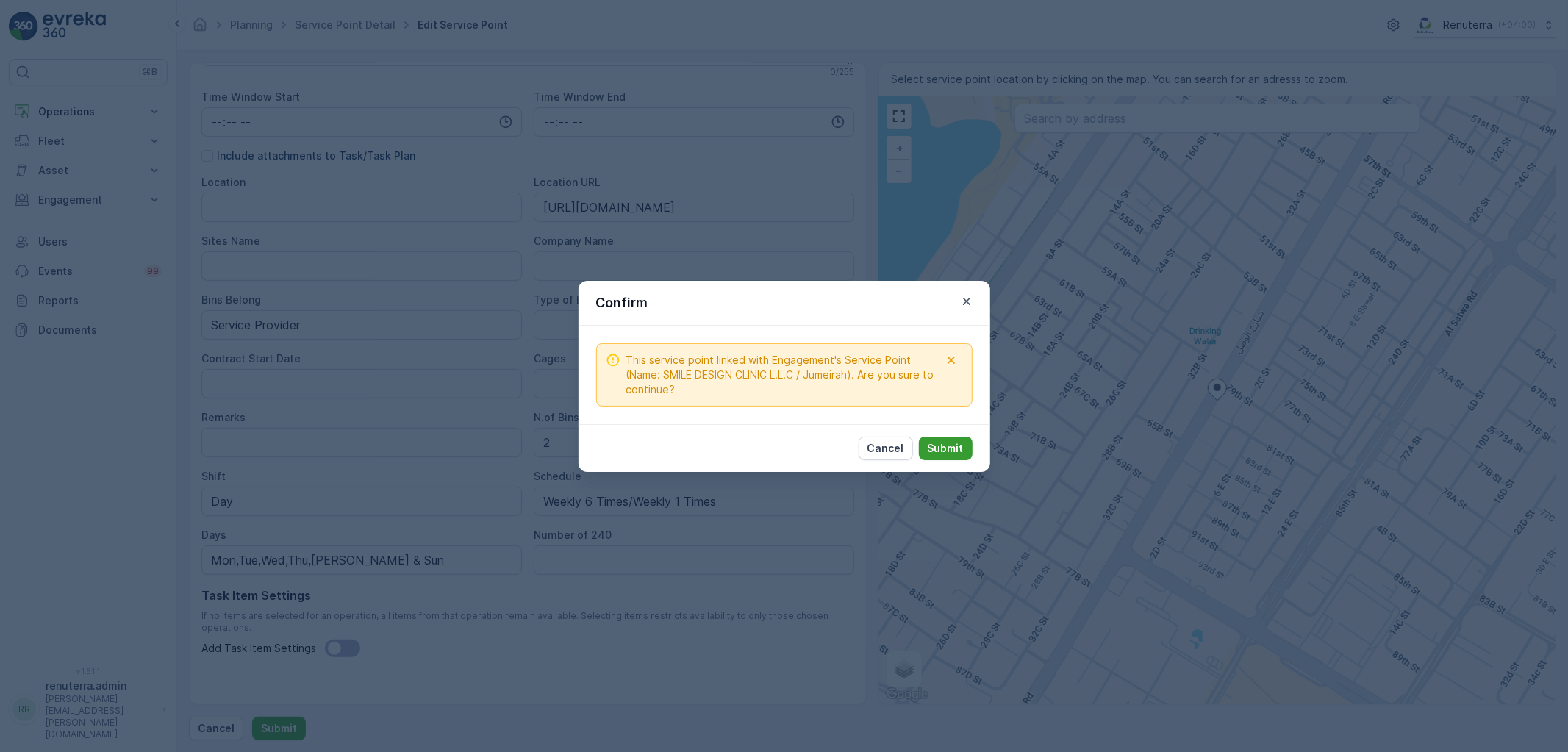
click at [930, 448] on p "Submit" at bounding box center [946, 448] width 36 height 14
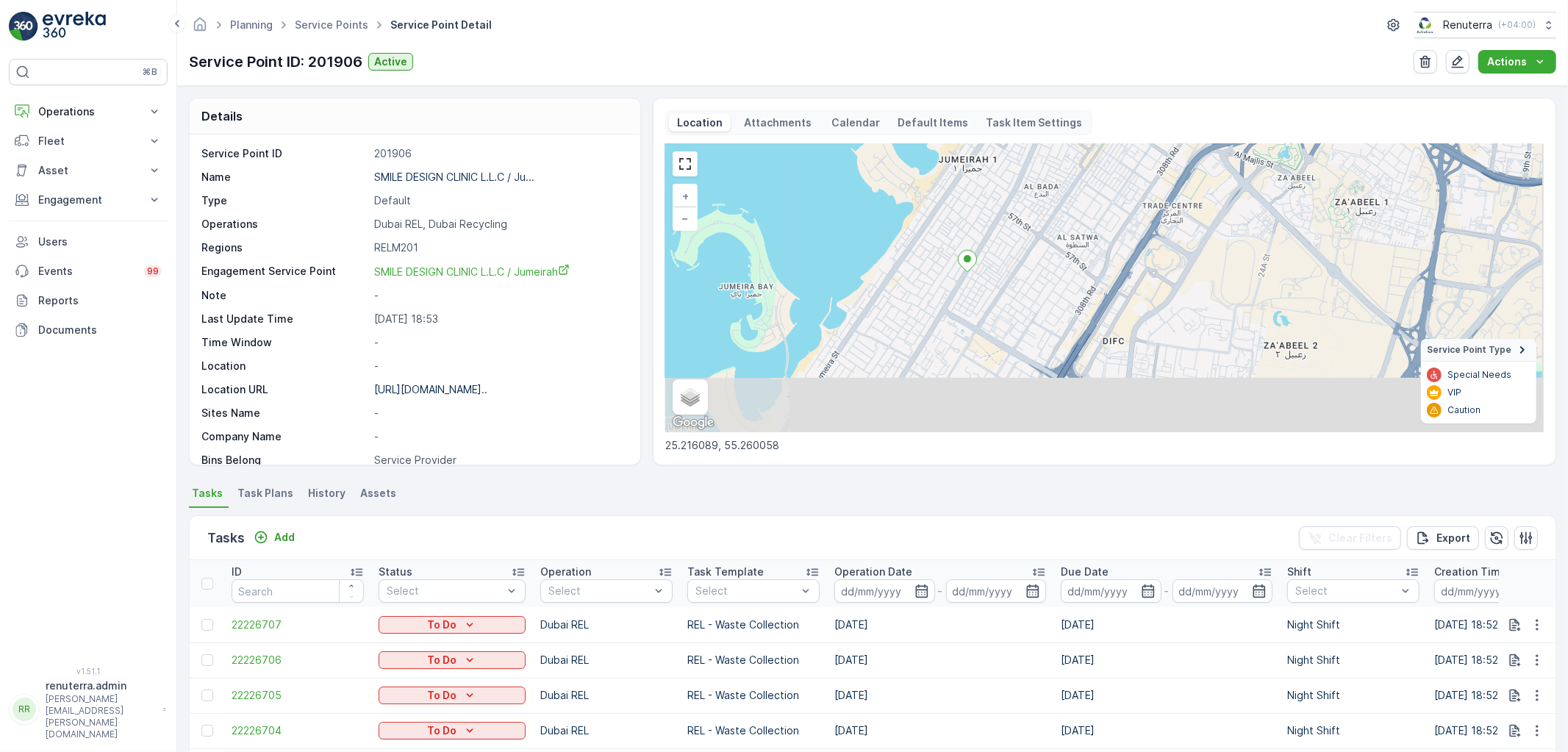
drag, startPoint x: 1027, startPoint y: 375, endPoint x: 937, endPoint y: 312, distance: 109.9
click at [937, 312] on div "+ − Satellite Roadmap Terrain Hybrid Leaflet Keyboard shortcuts Map Data Map da…" at bounding box center [1104, 288] width 878 height 288
